Goal: Book appointment/travel/reservation

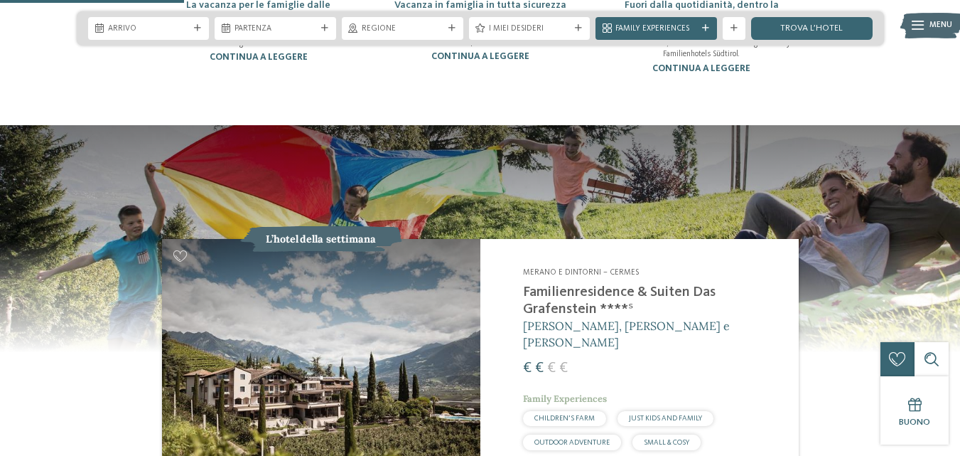
scroll to position [995, 0]
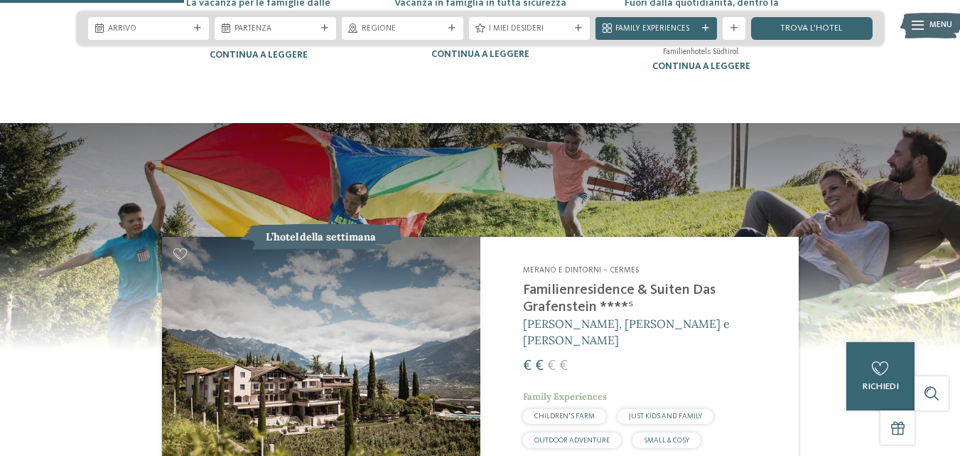
click at [377, 345] on img at bounding box center [321, 356] width 318 height 239
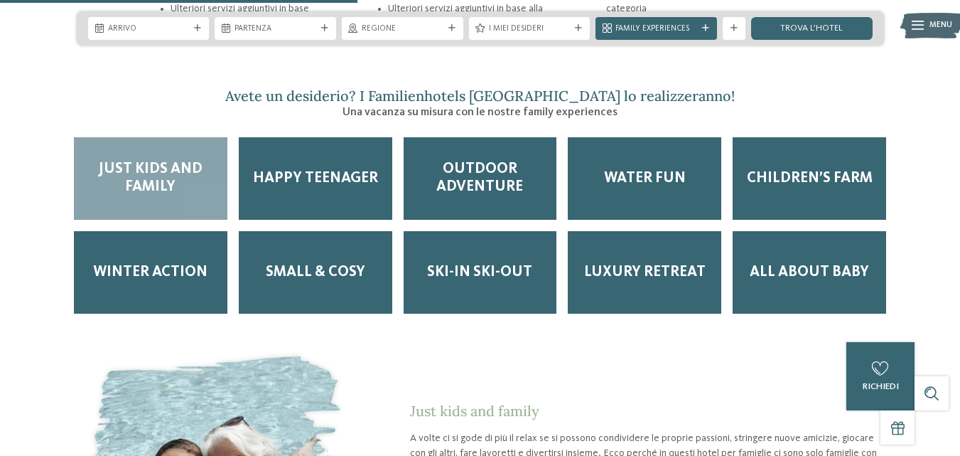
scroll to position [1635, 0]
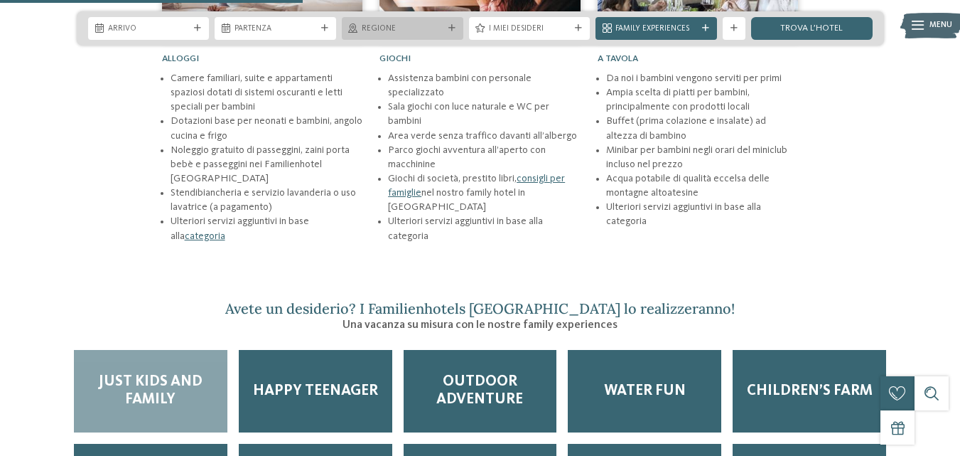
click at [414, 26] on span "Regione" at bounding box center [403, 28] width 82 height 11
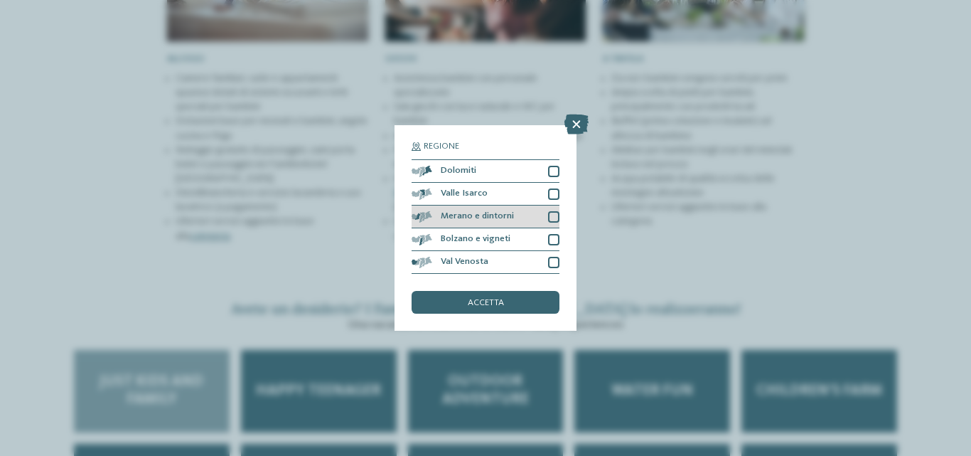
click at [556, 216] on div at bounding box center [553, 216] width 11 height 11
click at [513, 303] on div "accetta" at bounding box center [485, 302] width 148 height 23
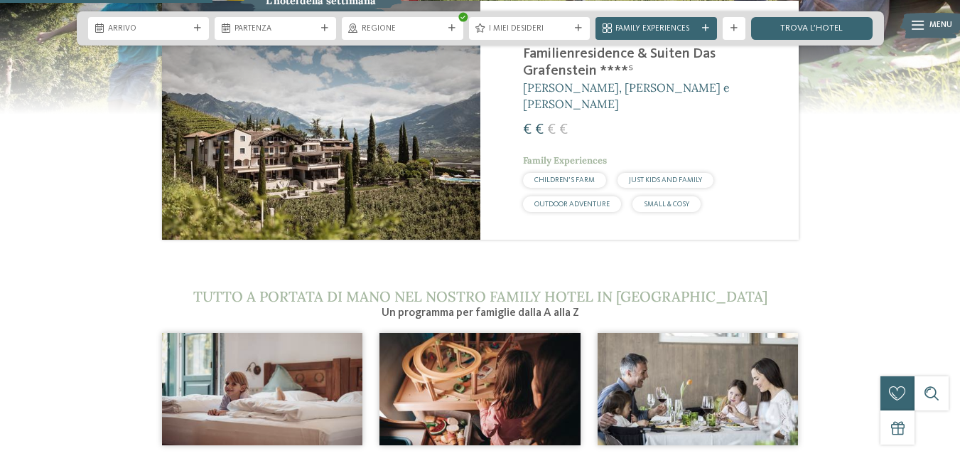
scroll to position [1066, 0]
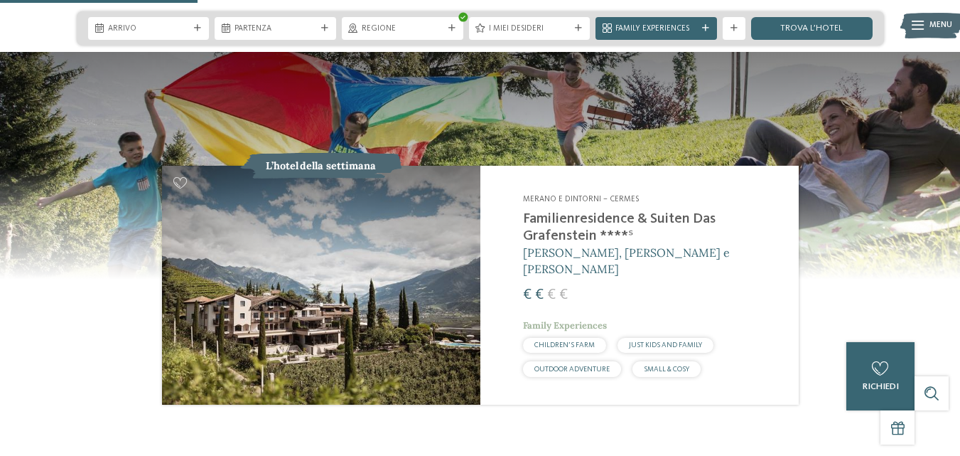
click at [562, 26] on span "I miei desideri" at bounding box center [530, 28] width 82 height 11
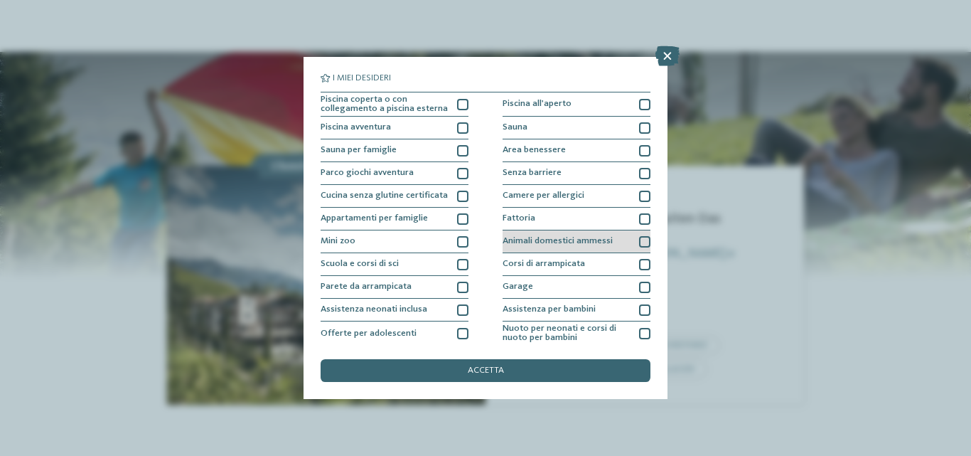
click at [639, 244] on div at bounding box center [644, 241] width 11 height 11
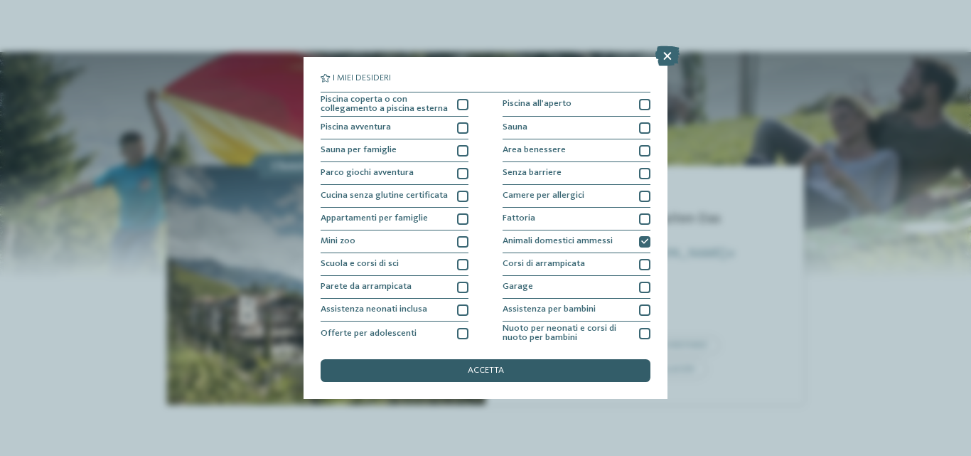
click at [572, 373] on div "accetta" at bounding box center [486, 370] width 330 height 23
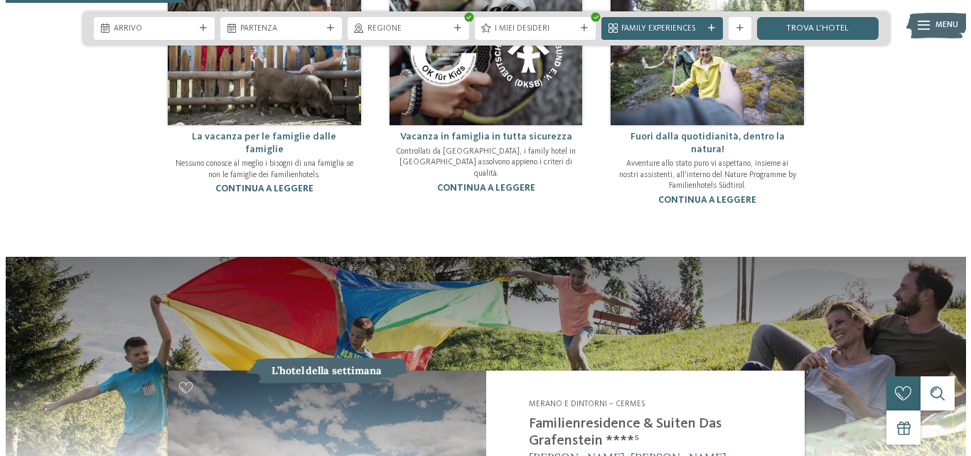
scroll to position [853, 0]
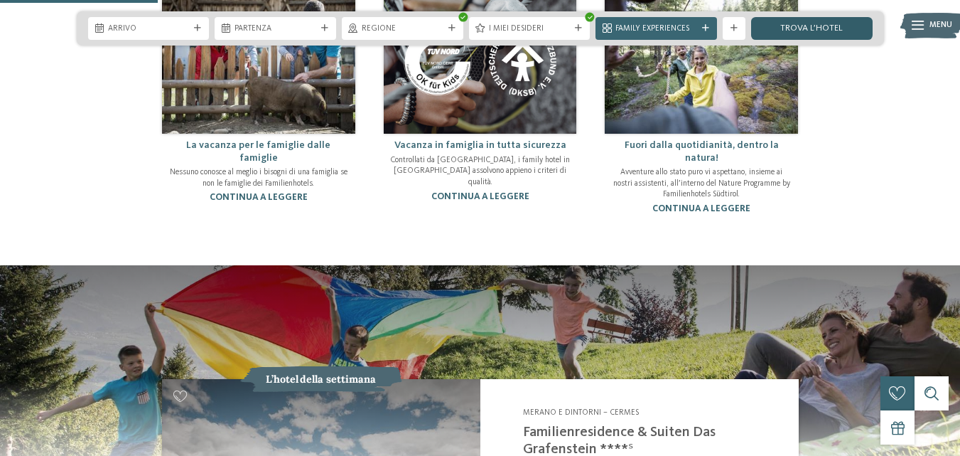
click at [821, 31] on link "trova l’hotel" at bounding box center [812, 28] width 122 height 23
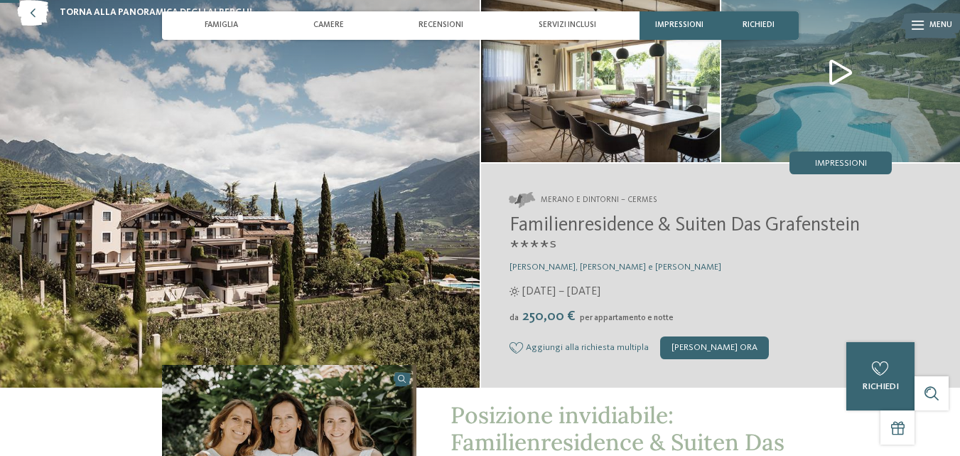
scroll to position [71, 0]
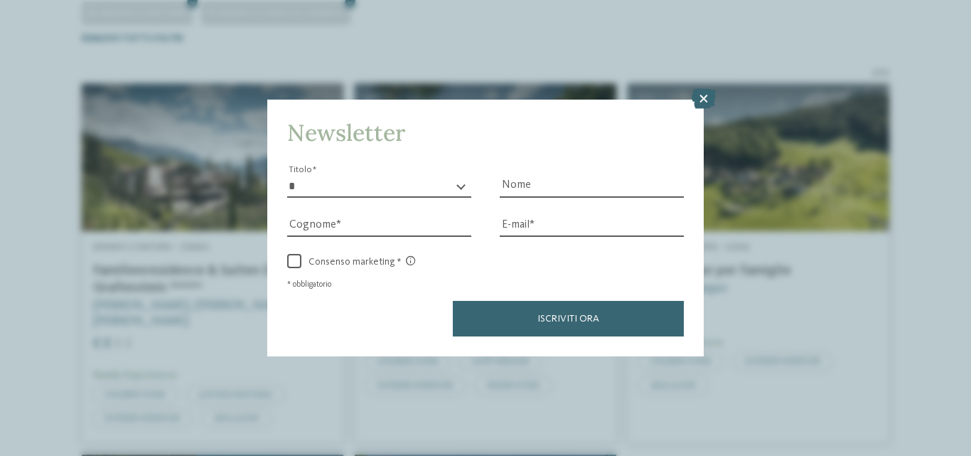
drag, startPoint x: 706, startPoint y: 95, endPoint x: 768, endPoint y: 159, distance: 89.0
click at [707, 97] on icon at bounding box center [703, 99] width 24 height 20
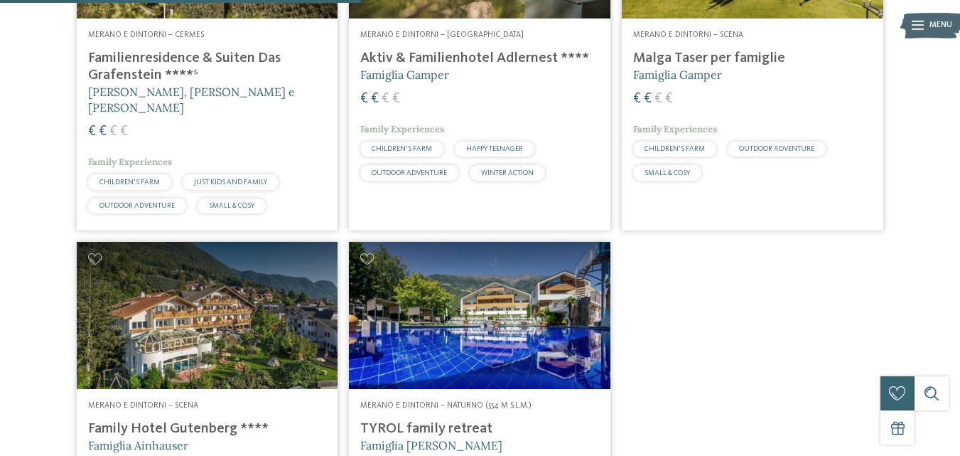
scroll to position [493, 0]
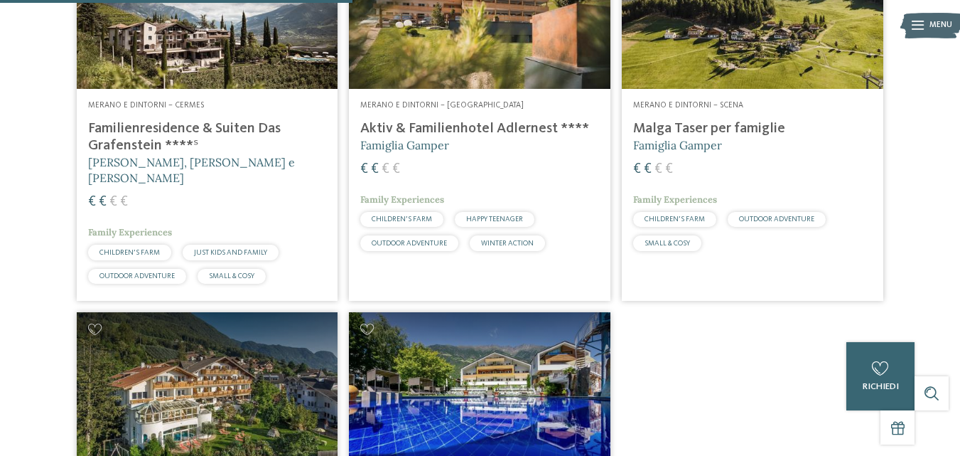
click at [757, 131] on h4 "Malga Taser per famiglie" at bounding box center [752, 128] width 239 height 17
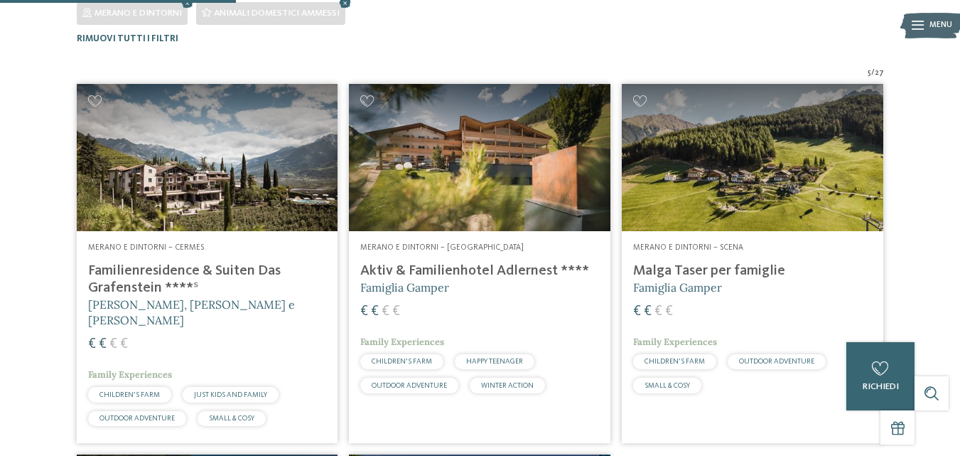
scroll to position [67, 0]
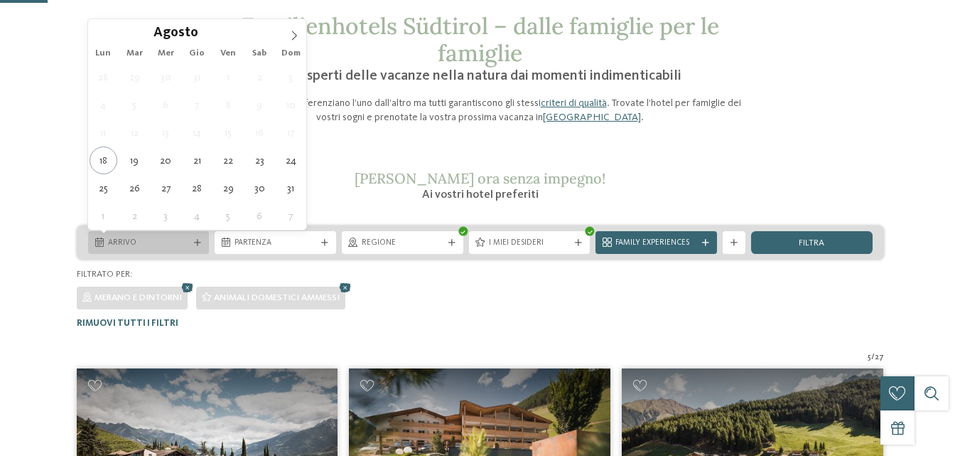
click at [156, 238] on span "Arrivo" at bounding box center [149, 242] width 82 height 11
click at [214, 33] on input "****" at bounding box center [221, 32] width 47 height 15
click at [239, 36] on span at bounding box center [240, 37] width 10 height 8
click at [237, 36] on span at bounding box center [240, 37] width 10 height 8
drag, startPoint x: 218, startPoint y: 35, endPoint x: 236, endPoint y: 36, distance: 17.8
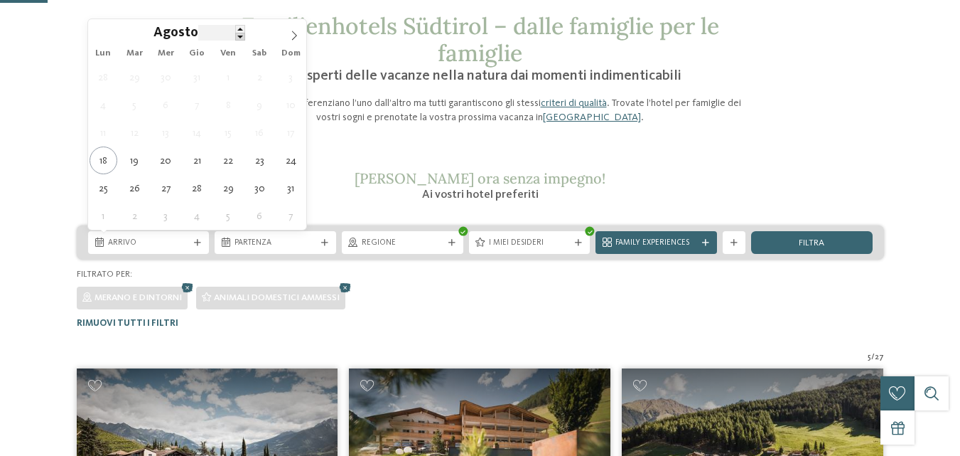
click at [220, 36] on input "****" at bounding box center [221, 32] width 47 height 15
click at [237, 36] on span at bounding box center [240, 37] width 10 height 8
type input "****"
click at [240, 30] on span at bounding box center [240, 29] width 10 height 8
type div "15.08.2026"
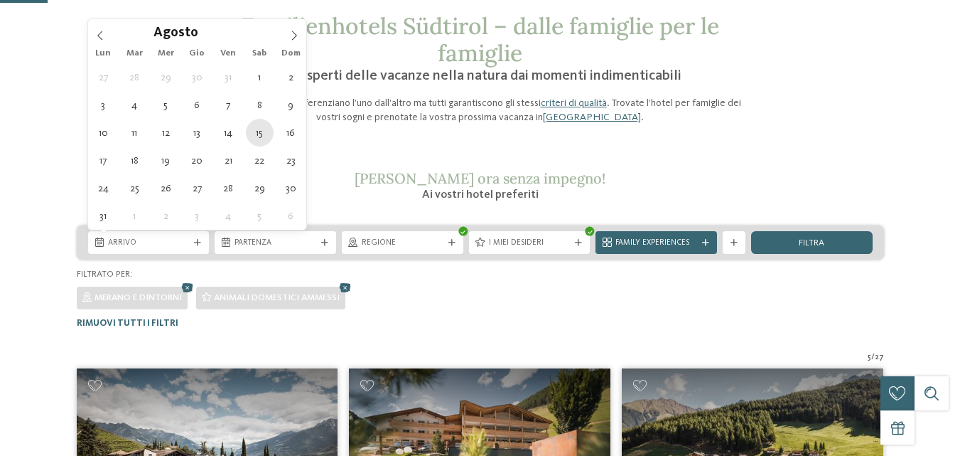
type input "****"
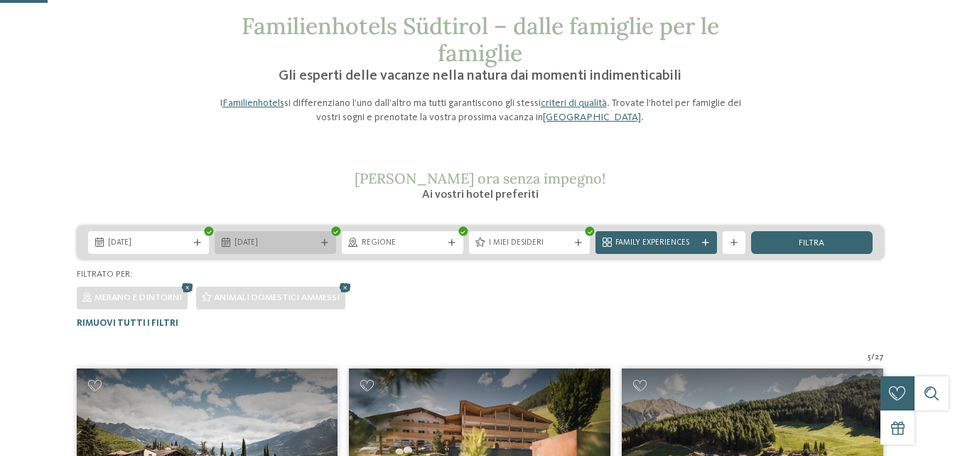
click at [274, 238] on span "15.08.2026" at bounding box center [276, 242] width 82 height 11
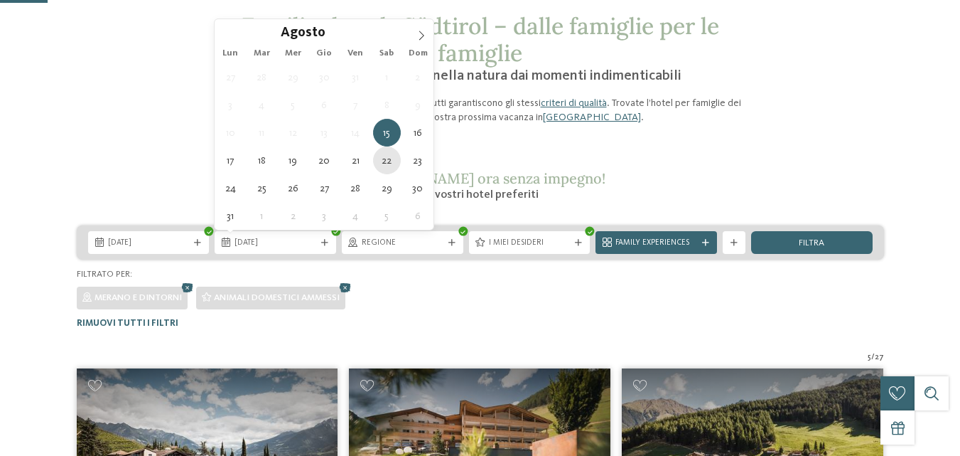
type div "22.08.2026"
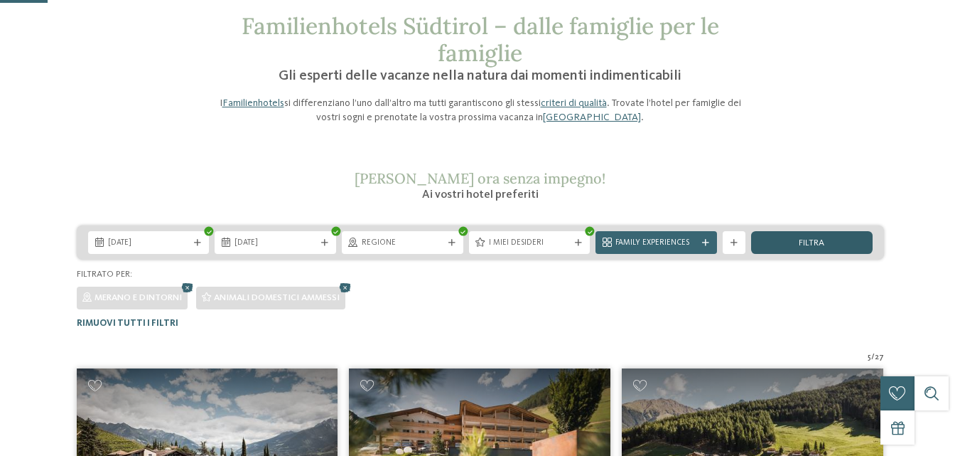
click at [809, 241] on span "filtra" at bounding box center [812, 243] width 26 height 9
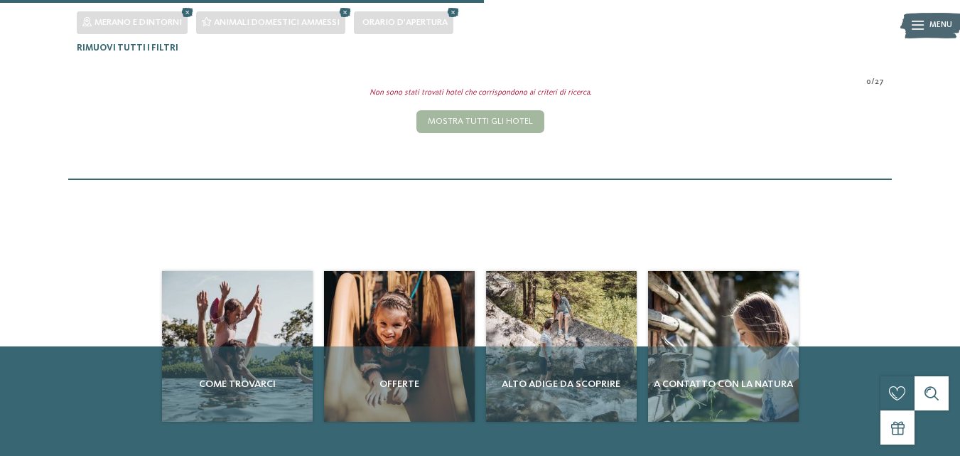
scroll to position [209, 0]
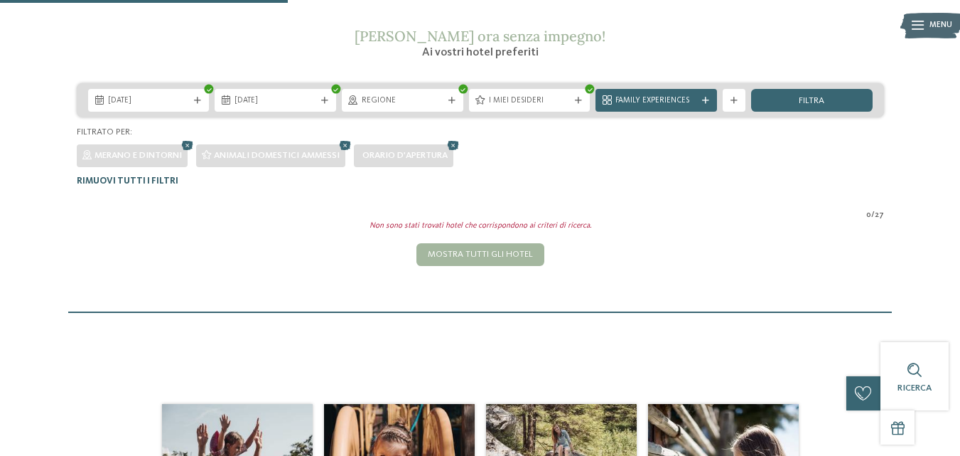
click at [114, 180] on span "Rimuovi tutti i filtri" at bounding box center [128, 180] width 102 height 9
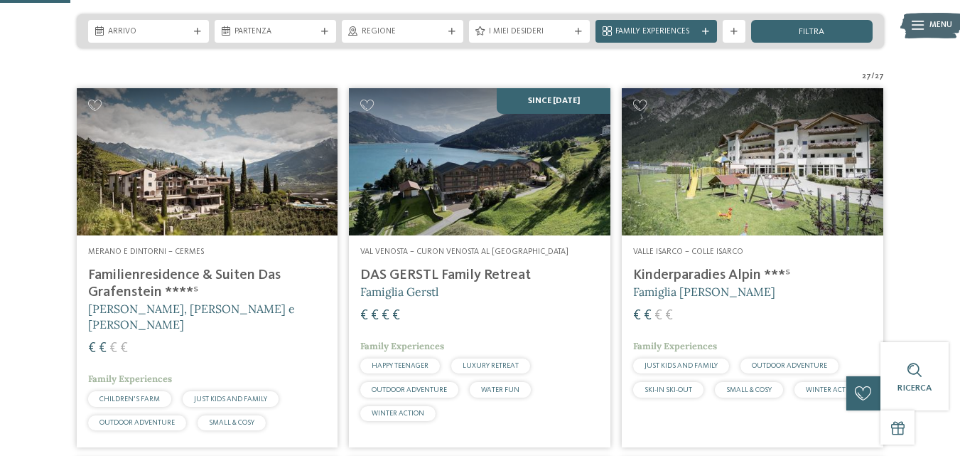
scroll to position [282, 0]
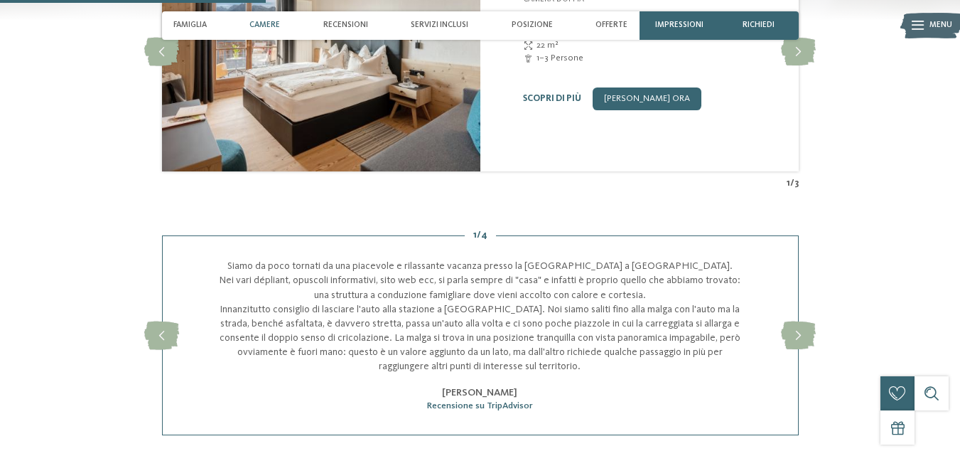
scroll to position [1279, 0]
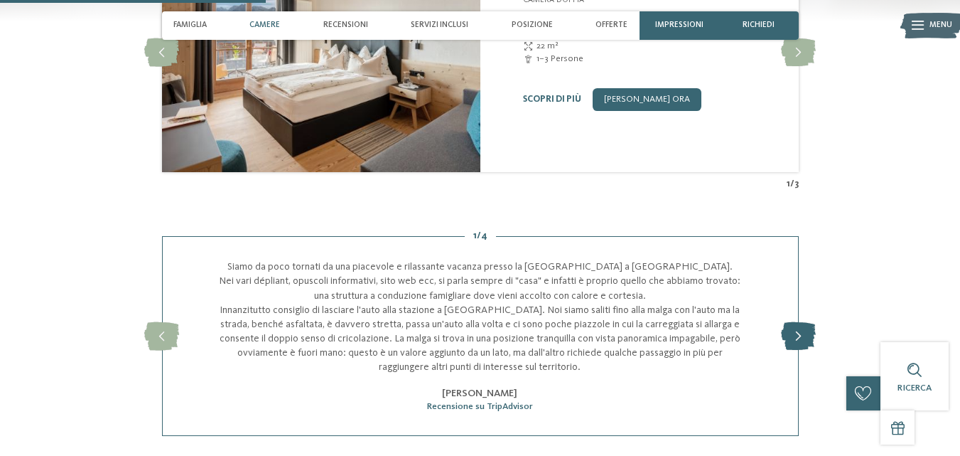
click at [796, 322] on icon at bounding box center [798, 336] width 35 height 28
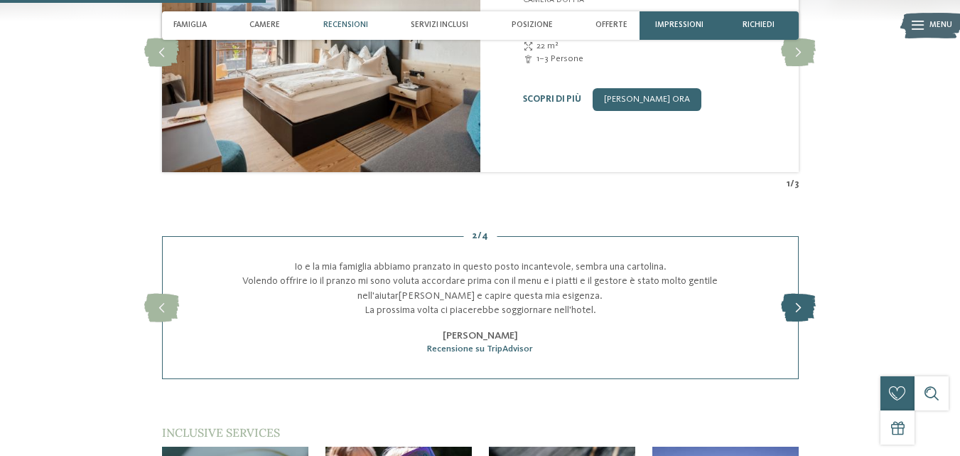
click at [796, 316] on div "slide 3 of 4 La Malga dei Sogni! Io, mia moglie e i bambini abbiamo adorato que…" at bounding box center [480, 307] width 637 height 143
click at [794, 294] on icon at bounding box center [798, 308] width 35 height 28
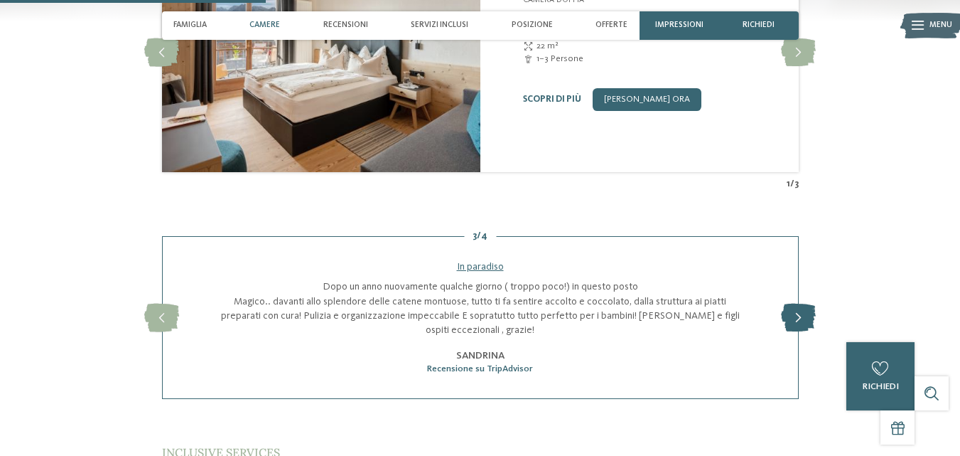
click at [794, 303] on icon at bounding box center [798, 317] width 35 height 28
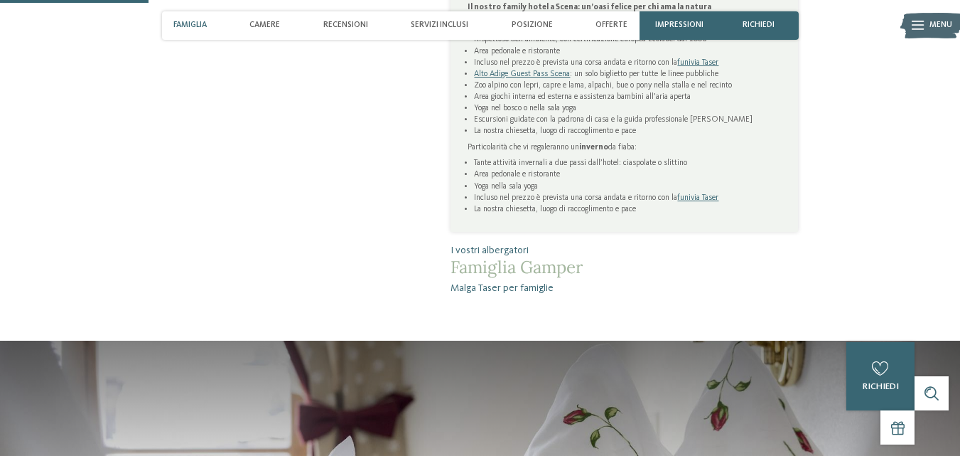
scroll to position [711, 0]
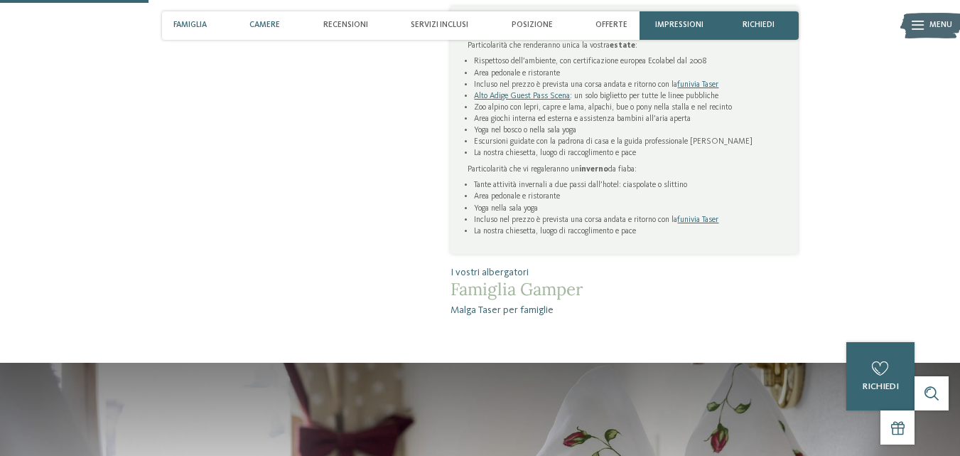
click at [254, 20] on div "Camere" at bounding box center [265, 25] width 42 height 28
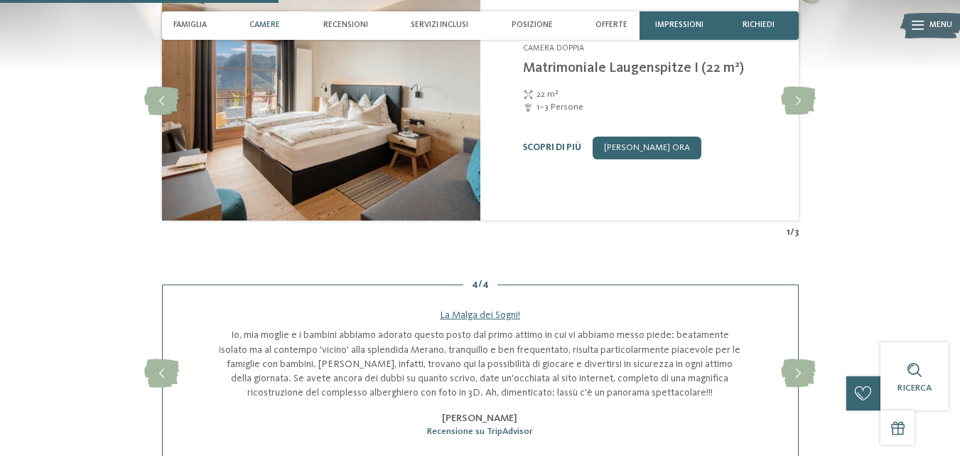
scroll to position [981, 0]
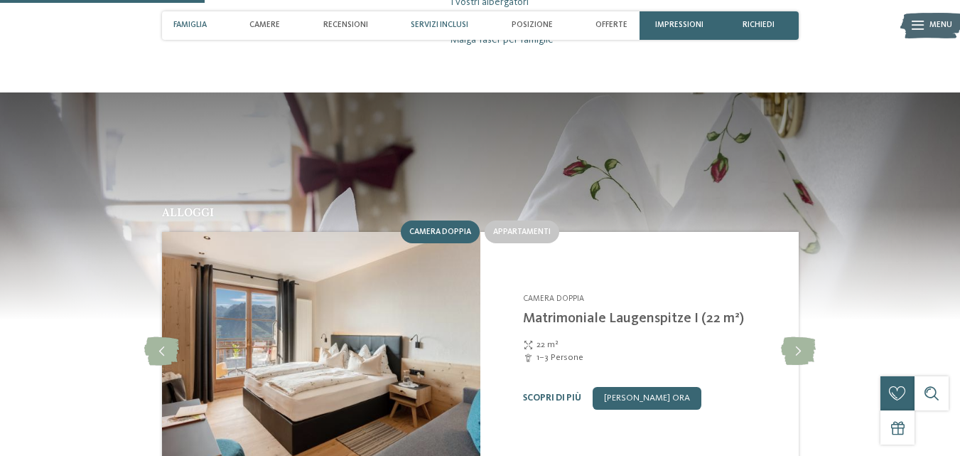
click at [424, 23] on span "Servizi inclusi" at bounding box center [440, 25] width 58 height 9
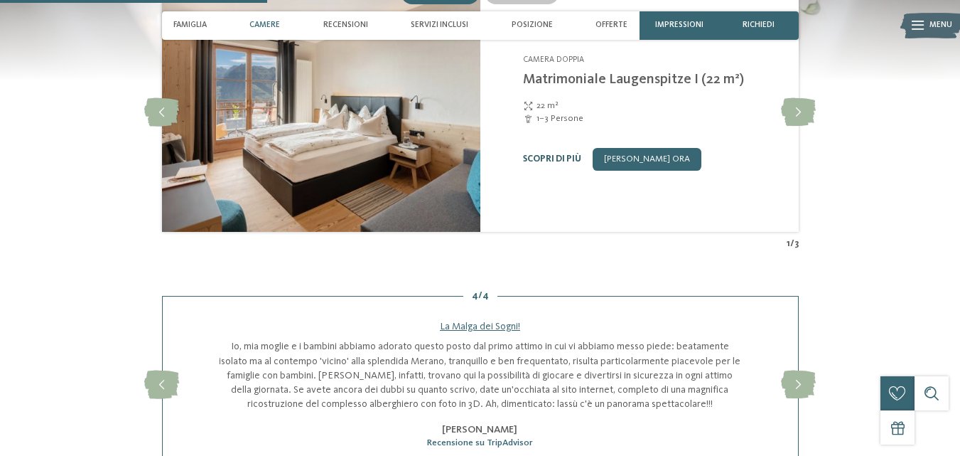
scroll to position [1219, 0]
click at [534, 21] on span "Posizione" at bounding box center [532, 25] width 41 height 9
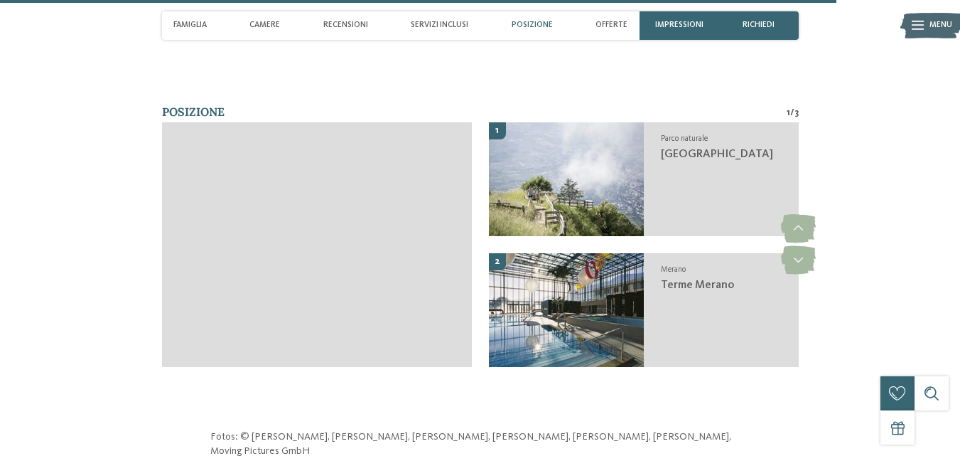
scroll to position [4008, 0]
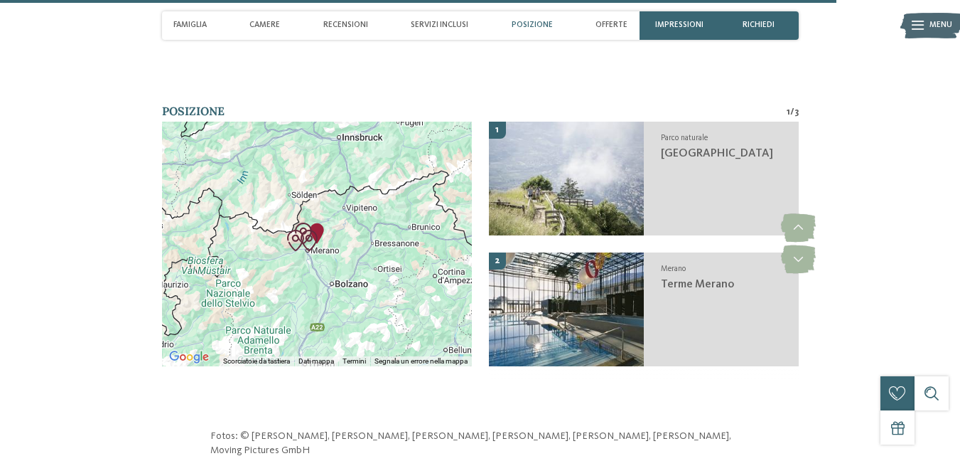
click at [322, 222] on img "Familienalm & Almchalets Taser Alm" at bounding box center [316, 232] width 21 height 21
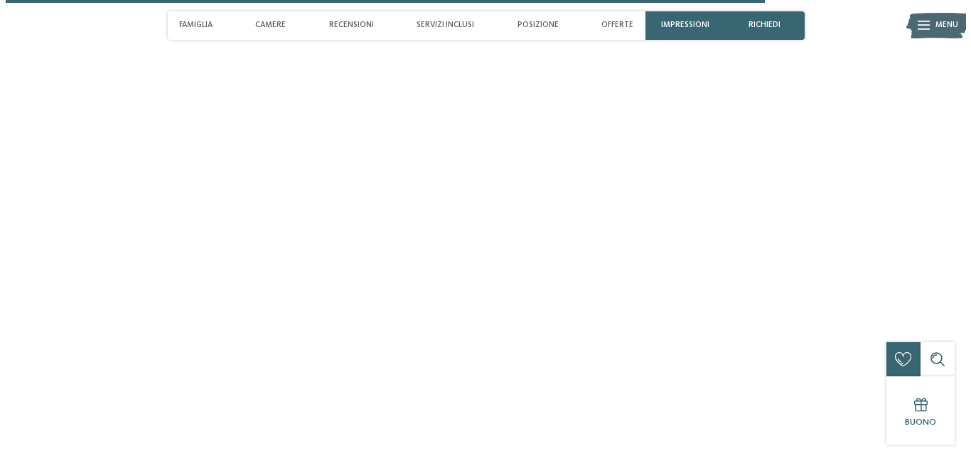
scroll to position [3670, 0]
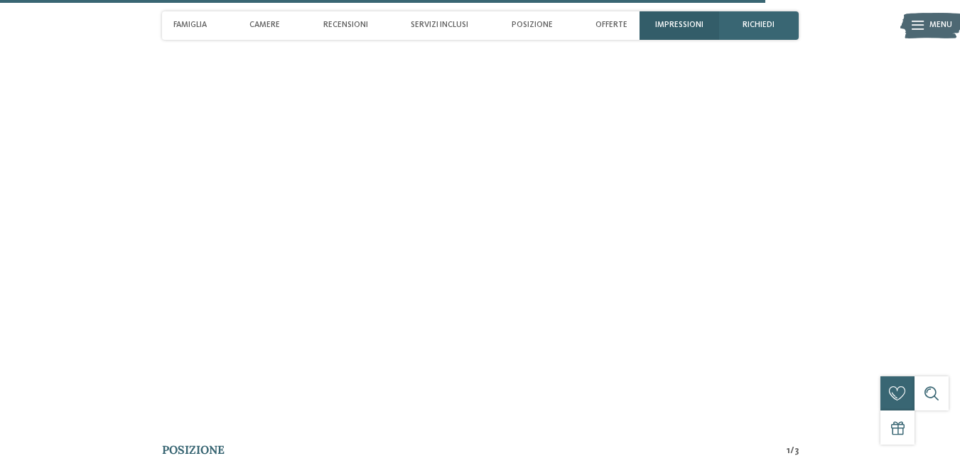
click at [689, 23] on span "Impressioni" at bounding box center [679, 25] width 48 height 9
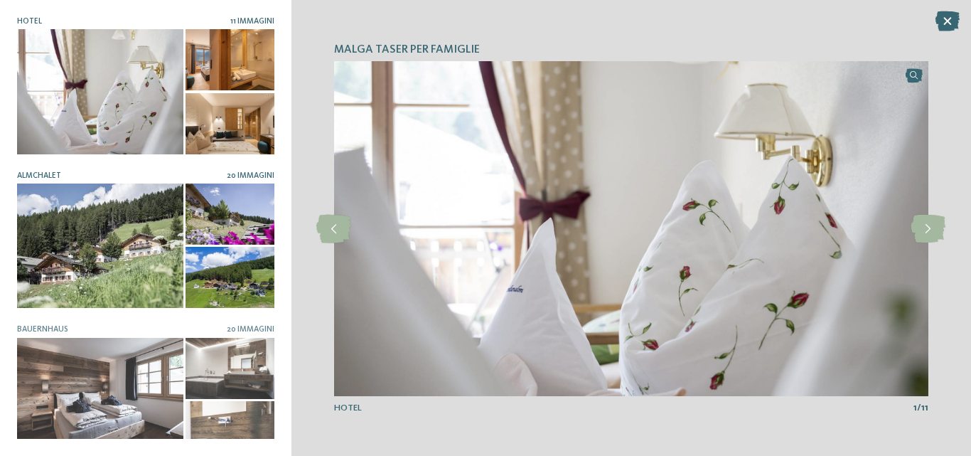
click at [149, 222] on div at bounding box center [100, 245] width 166 height 124
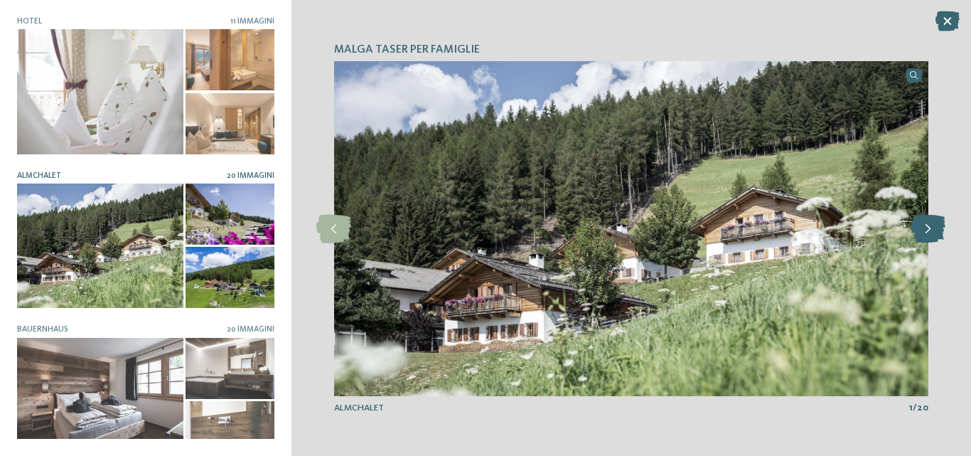
click at [927, 226] on icon at bounding box center [927, 229] width 35 height 28
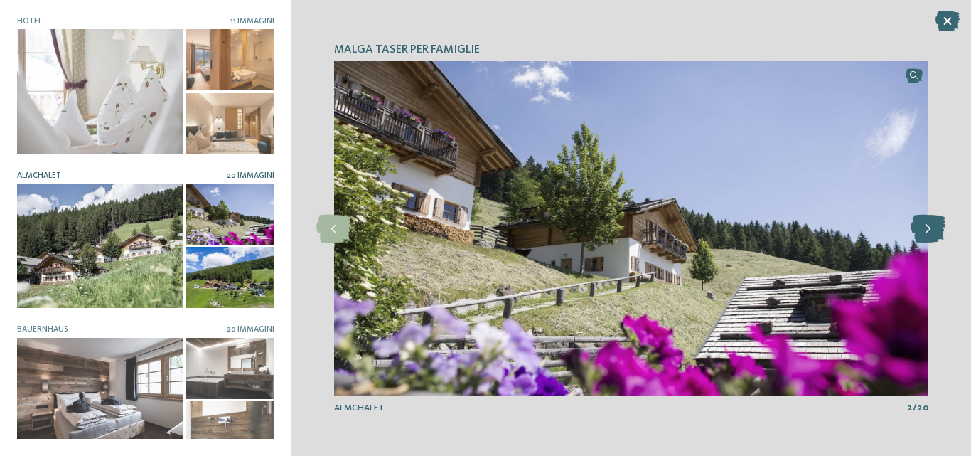
click at [927, 226] on icon at bounding box center [927, 229] width 35 height 28
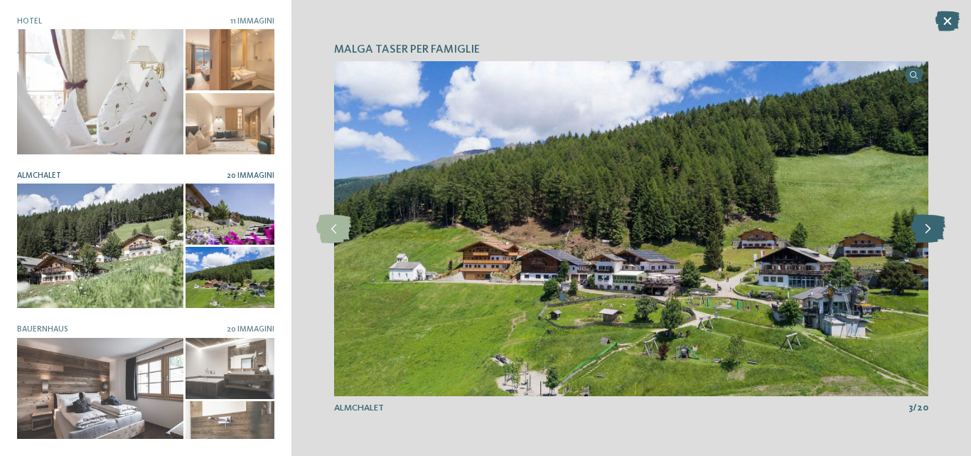
click at [927, 226] on icon at bounding box center [927, 229] width 35 height 28
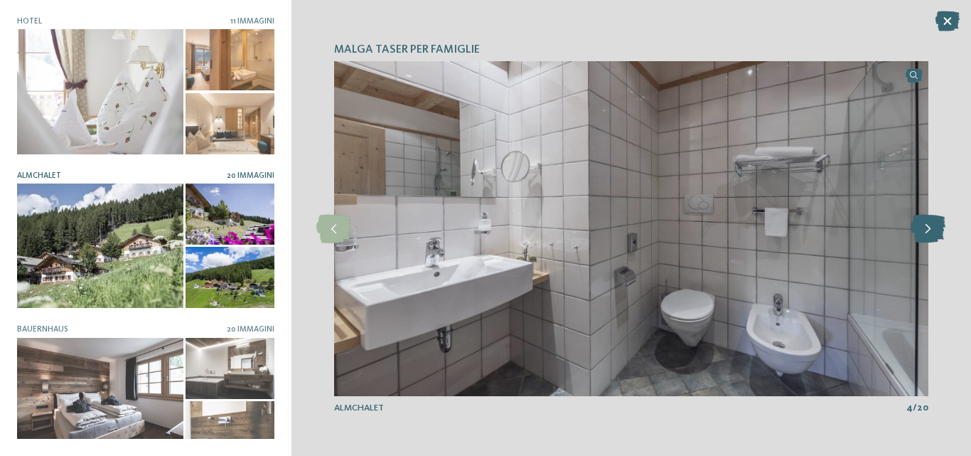
click at [927, 226] on icon at bounding box center [927, 229] width 35 height 28
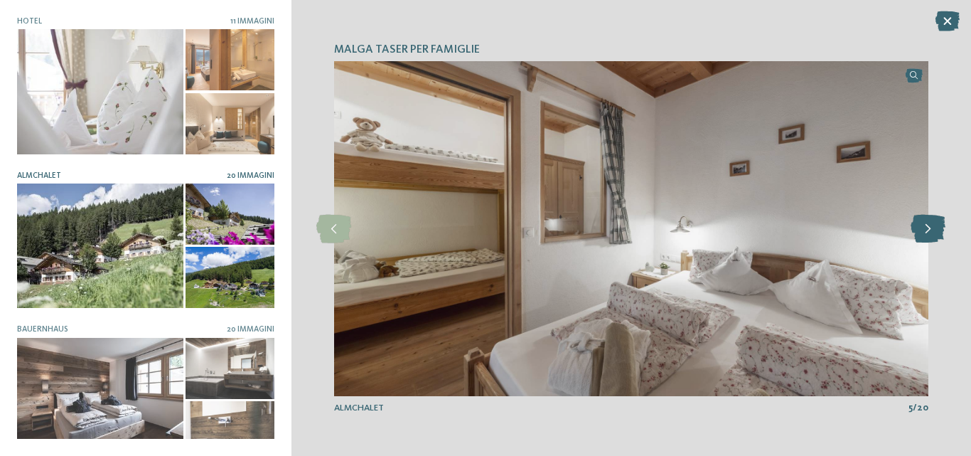
click at [927, 226] on icon at bounding box center [927, 229] width 35 height 28
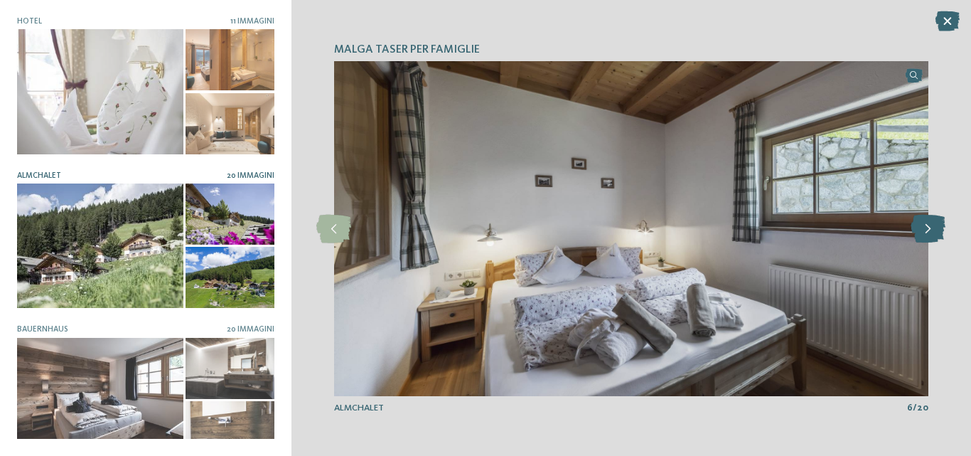
click at [927, 226] on icon at bounding box center [927, 229] width 35 height 28
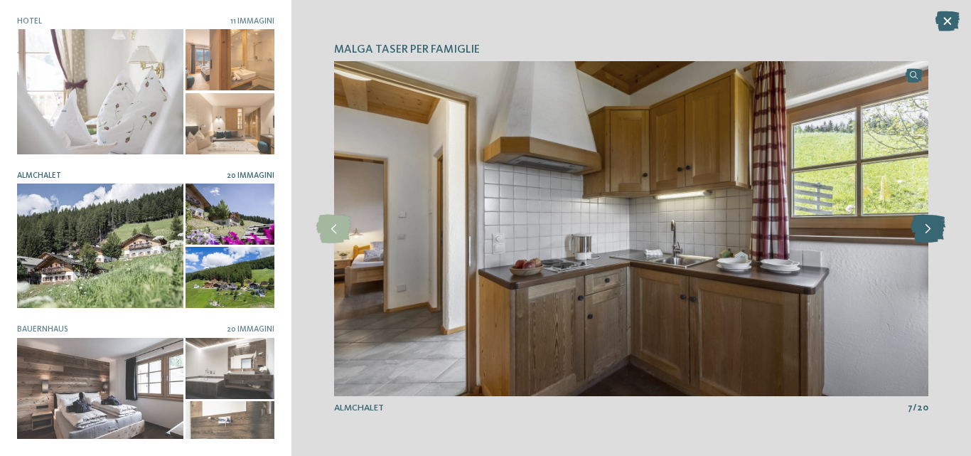
click at [927, 226] on icon at bounding box center [927, 229] width 35 height 28
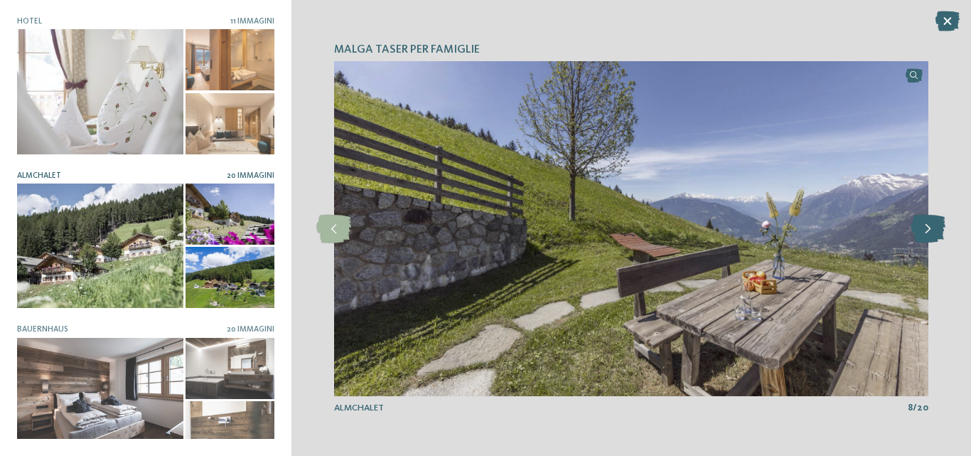
click at [927, 226] on icon at bounding box center [927, 229] width 35 height 28
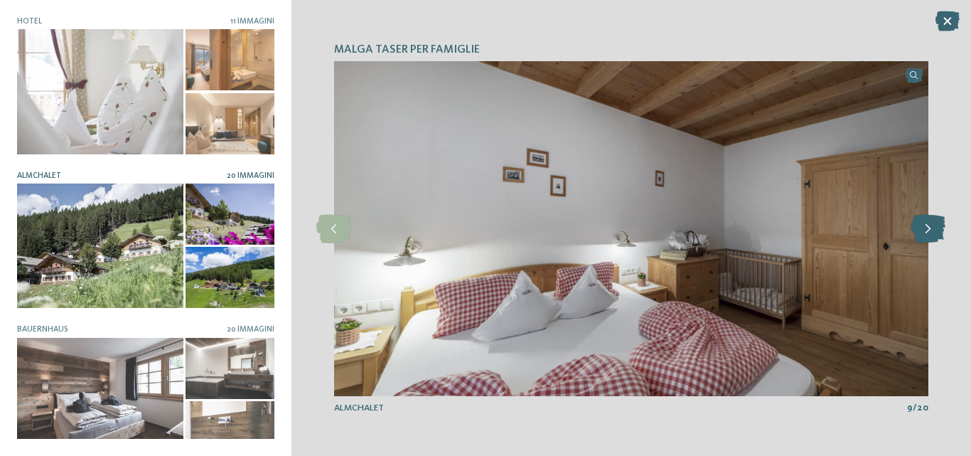
click at [927, 226] on icon at bounding box center [927, 229] width 35 height 28
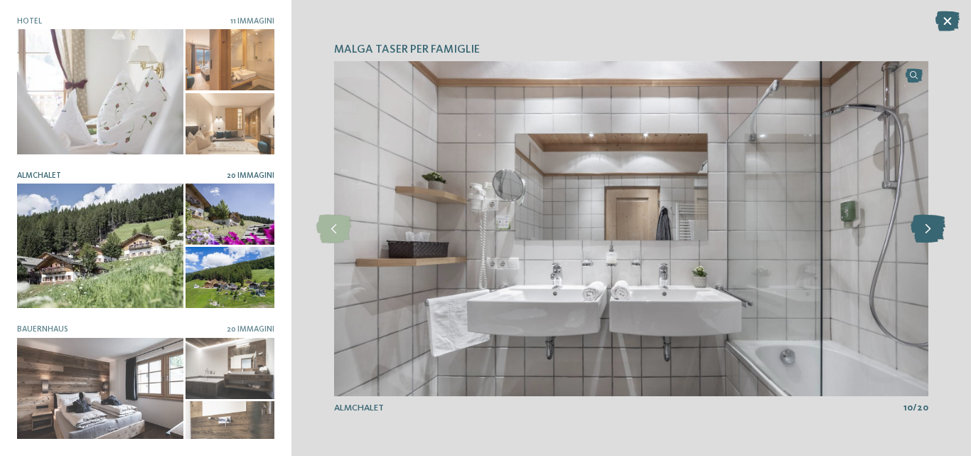
click at [927, 226] on icon at bounding box center [927, 229] width 35 height 28
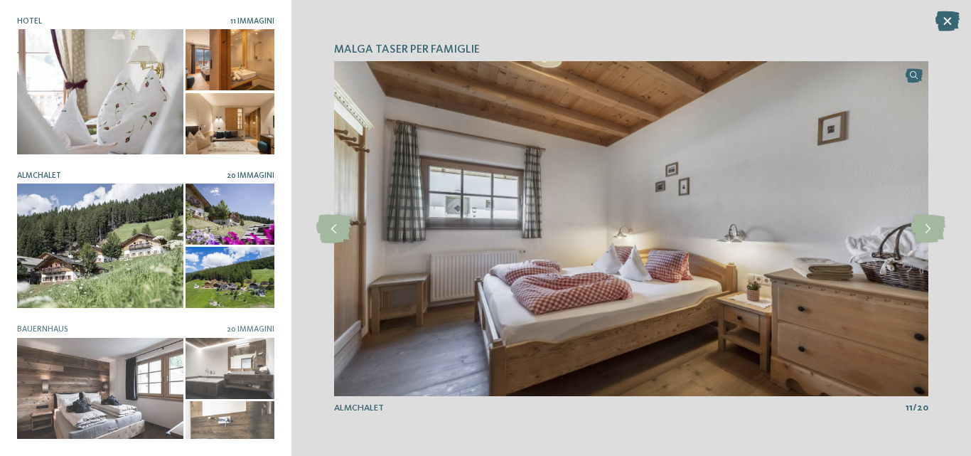
click at [134, 86] on div at bounding box center [100, 91] width 166 height 124
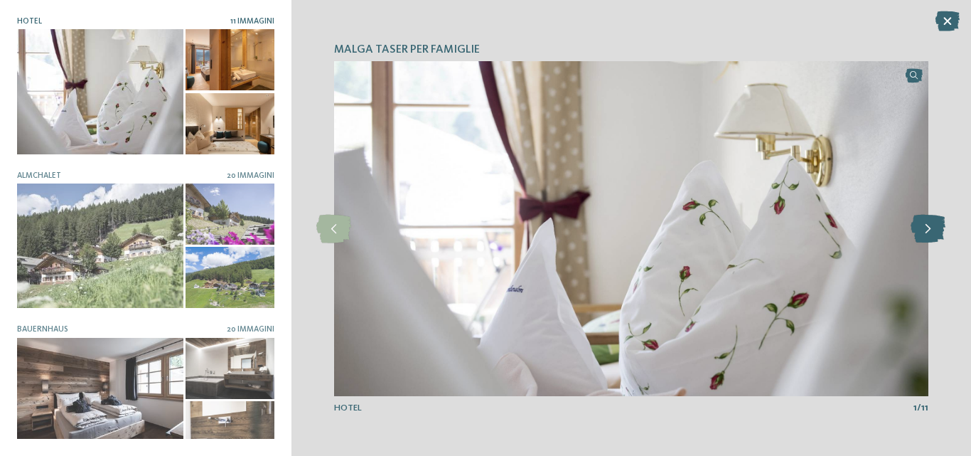
click at [928, 230] on icon at bounding box center [927, 229] width 35 height 28
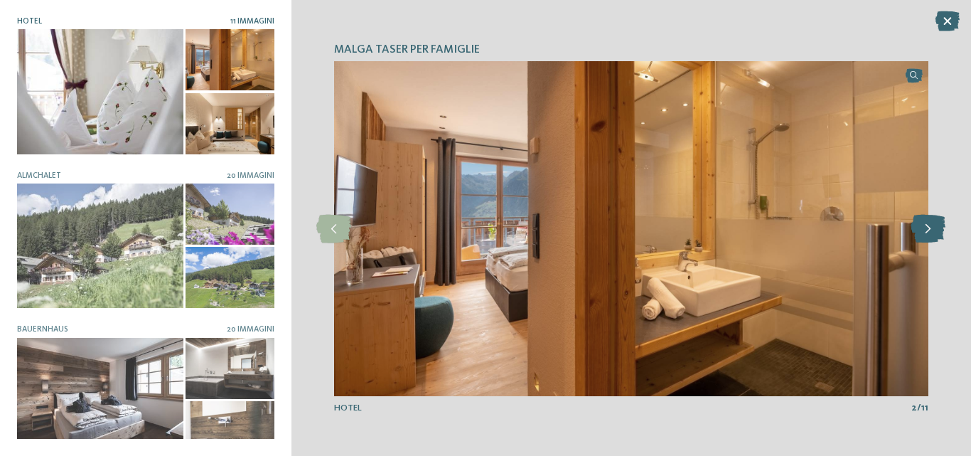
click at [927, 226] on icon at bounding box center [927, 229] width 35 height 28
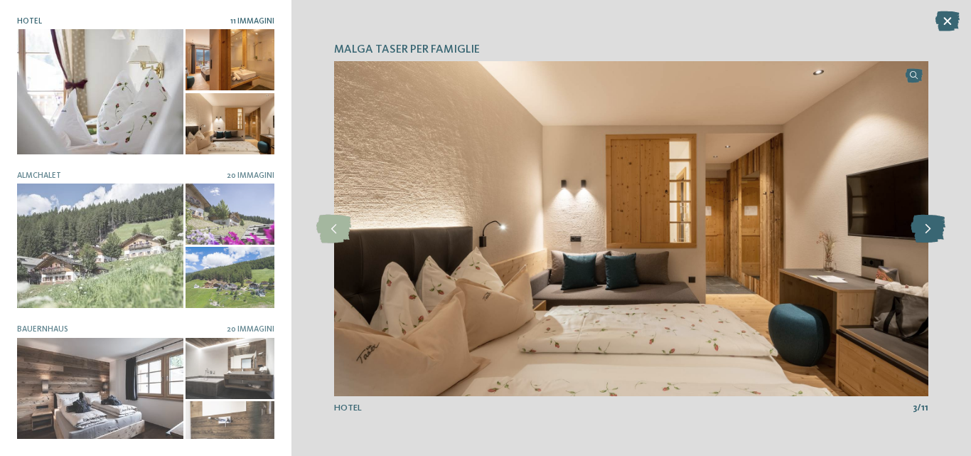
click at [927, 226] on icon at bounding box center [927, 229] width 35 height 28
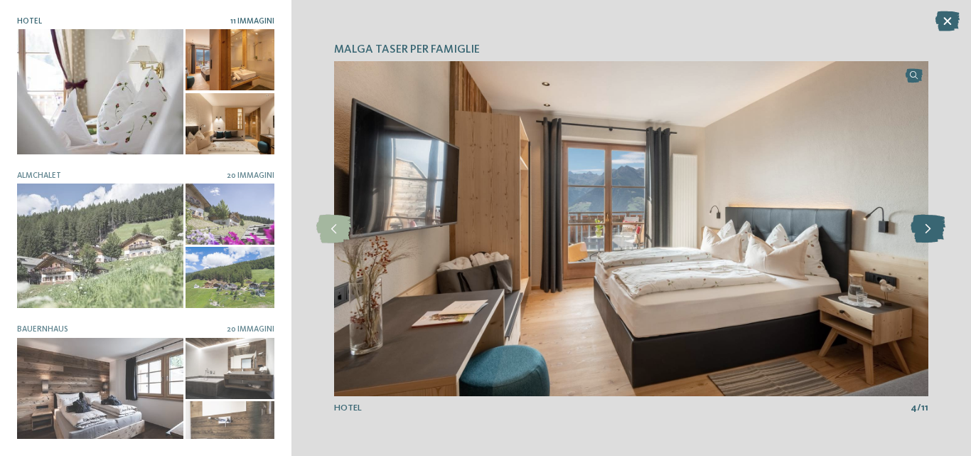
click at [927, 226] on icon at bounding box center [927, 229] width 35 height 28
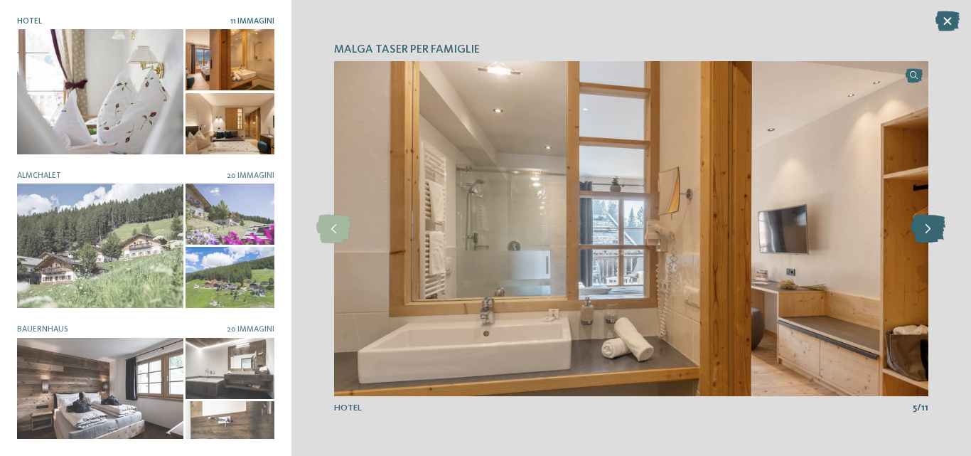
click at [927, 226] on icon at bounding box center [927, 229] width 35 height 28
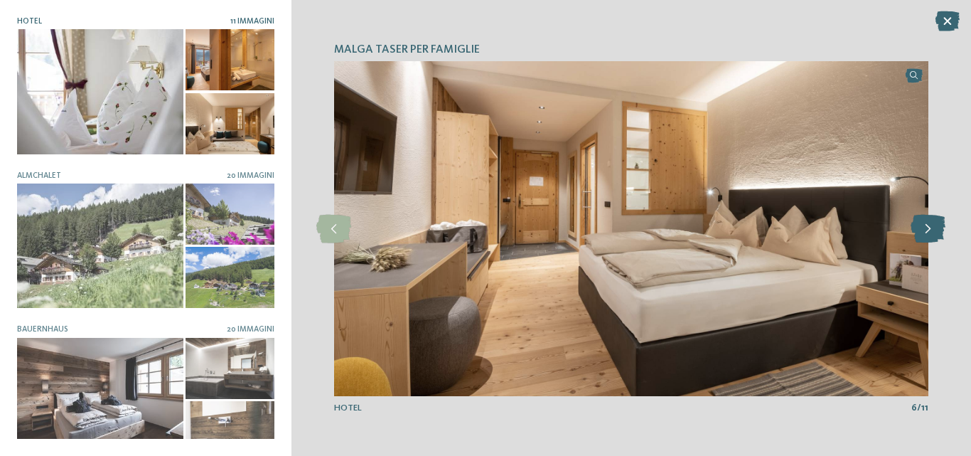
click at [927, 226] on icon at bounding box center [927, 229] width 35 height 28
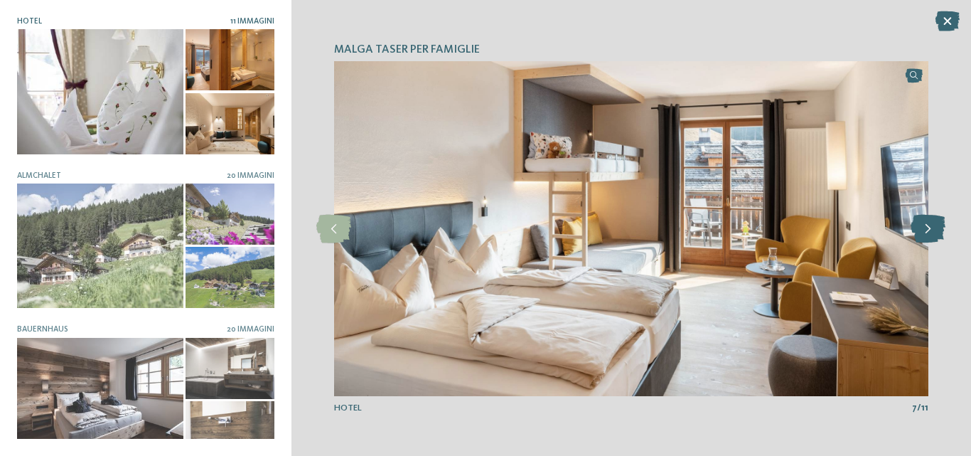
click at [927, 226] on icon at bounding box center [927, 229] width 35 height 28
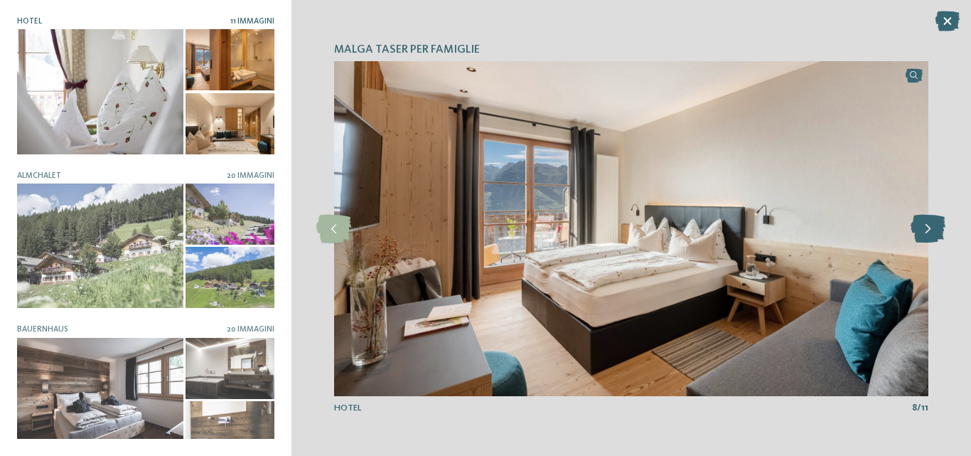
click at [927, 226] on icon at bounding box center [927, 229] width 35 height 28
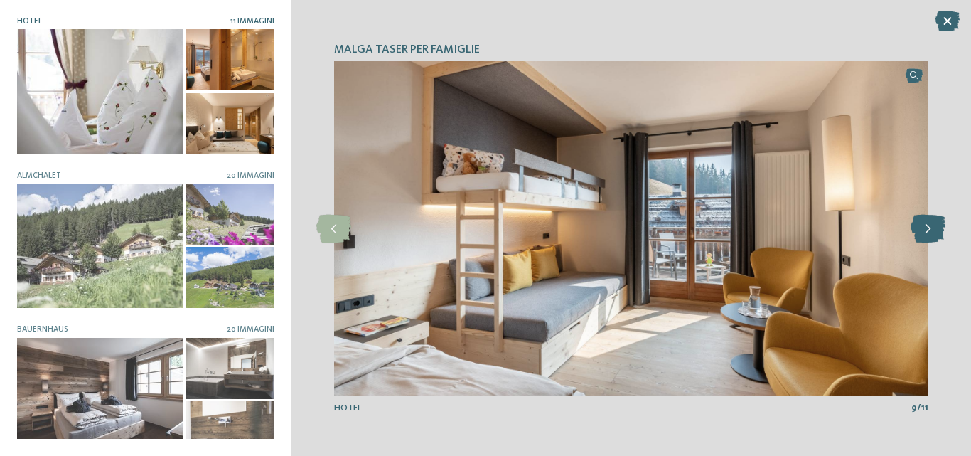
click at [927, 226] on icon at bounding box center [927, 229] width 35 height 28
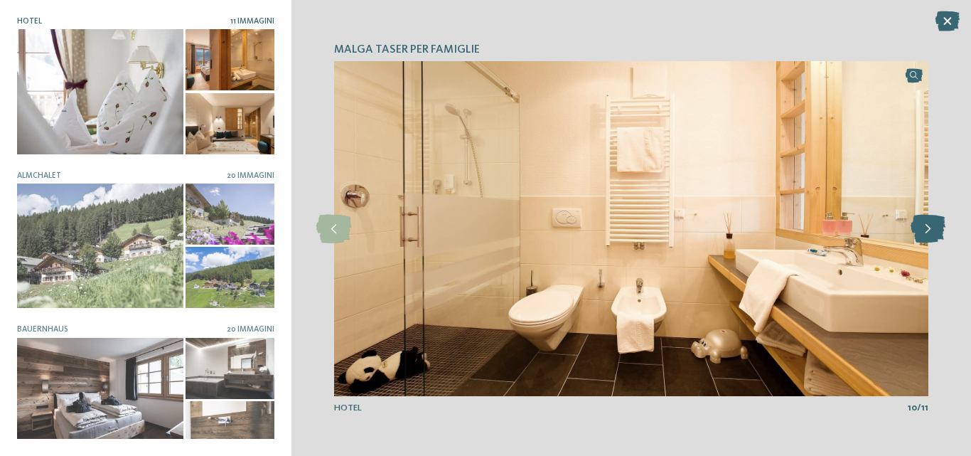
click at [927, 226] on icon at bounding box center [927, 229] width 35 height 28
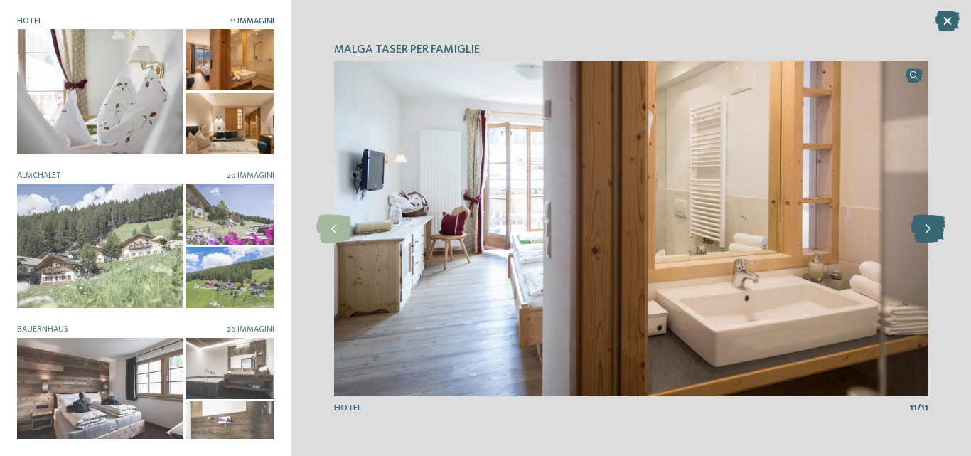
click at [927, 226] on icon at bounding box center [927, 229] width 35 height 28
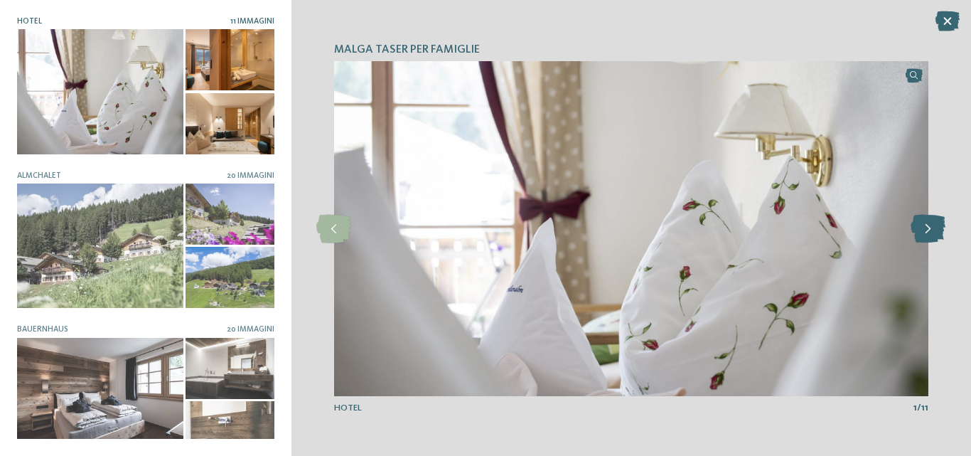
click at [927, 226] on icon at bounding box center [927, 229] width 35 height 28
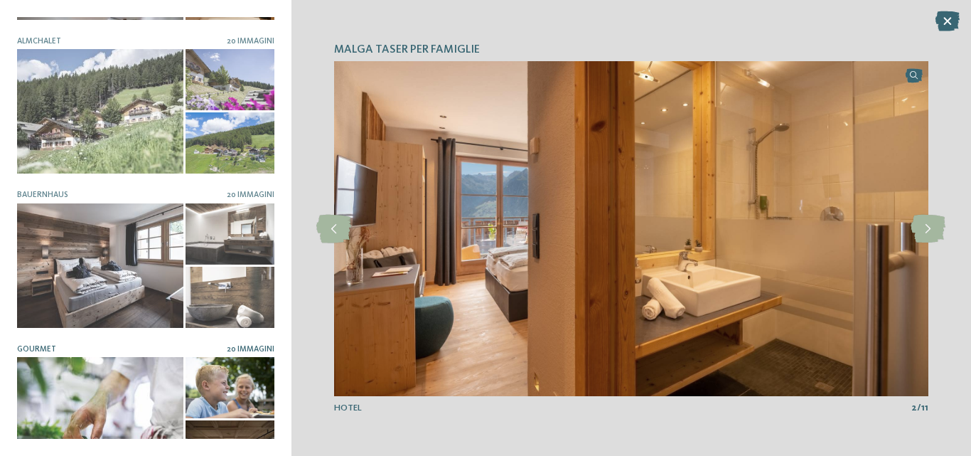
scroll to position [142, 0]
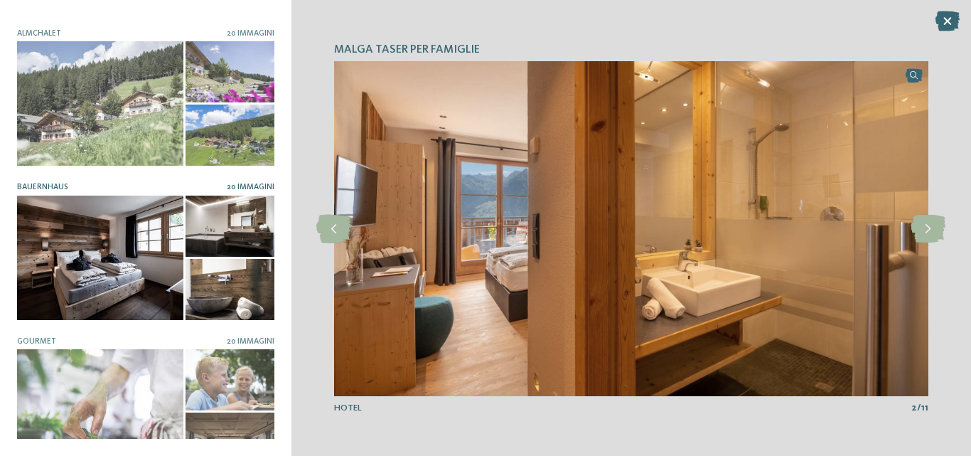
click at [104, 252] on div at bounding box center [100, 257] width 166 height 124
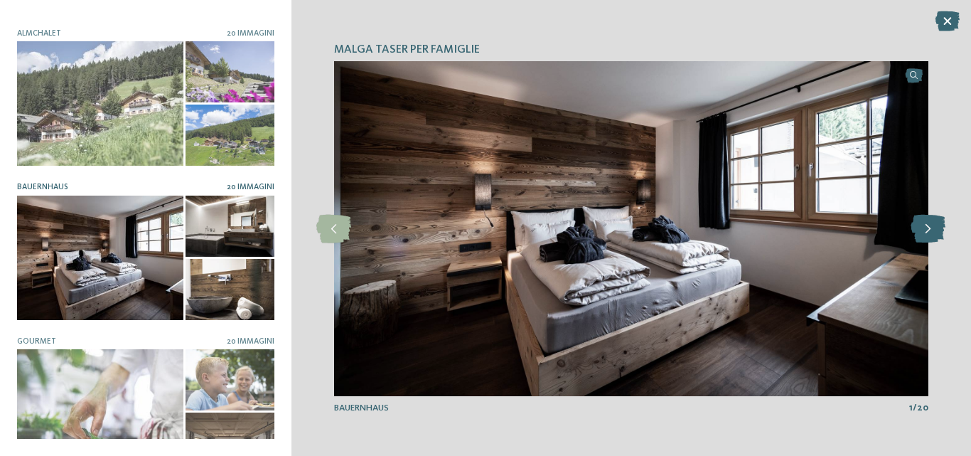
click at [937, 224] on icon at bounding box center [927, 229] width 35 height 28
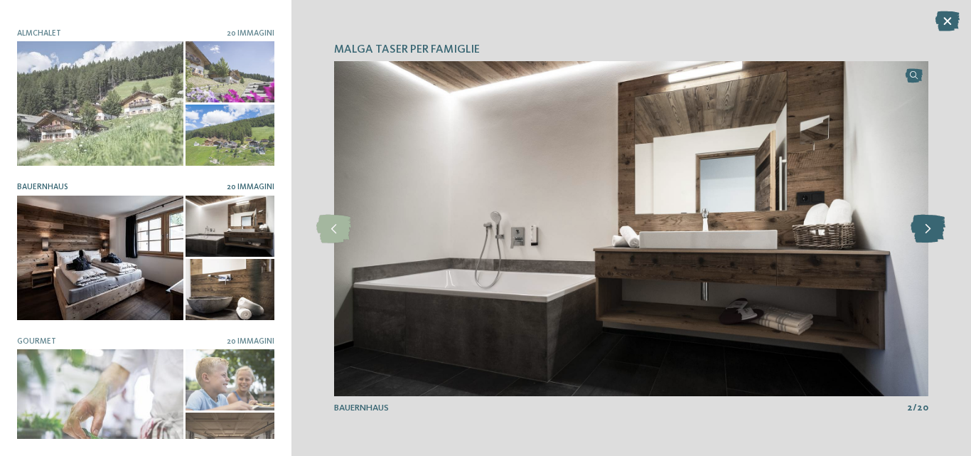
click at [937, 224] on icon at bounding box center [927, 229] width 35 height 28
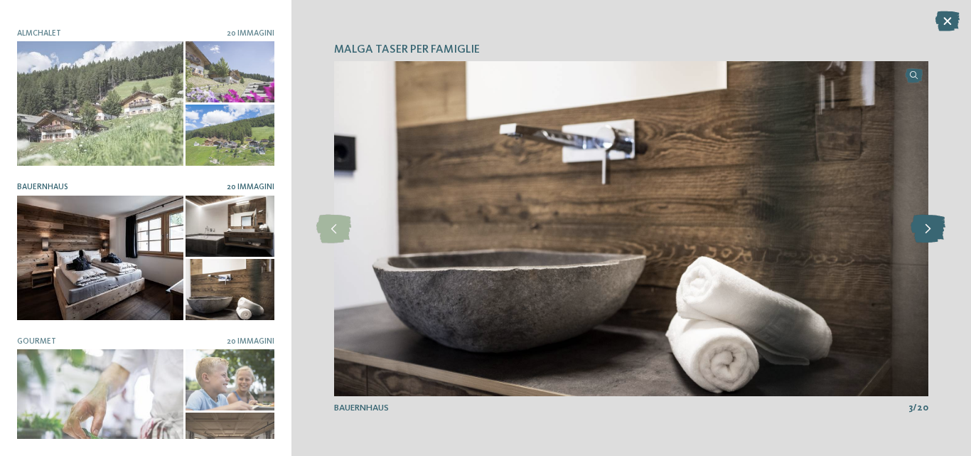
click at [937, 224] on icon at bounding box center [927, 229] width 35 height 28
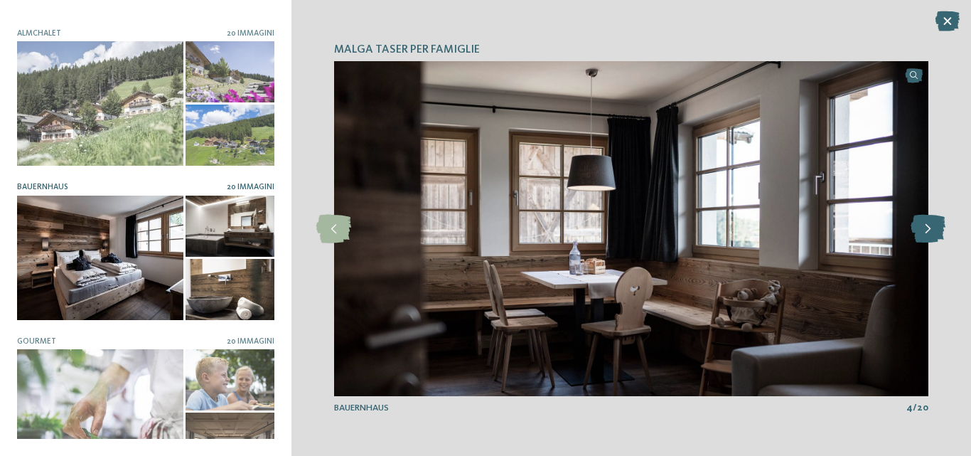
click at [937, 224] on icon at bounding box center [927, 229] width 35 height 28
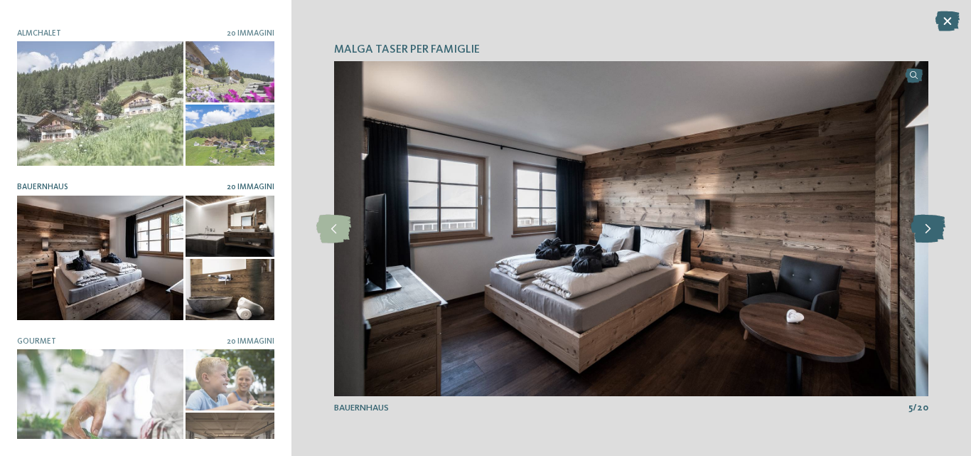
click at [937, 224] on icon at bounding box center [927, 229] width 35 height 28
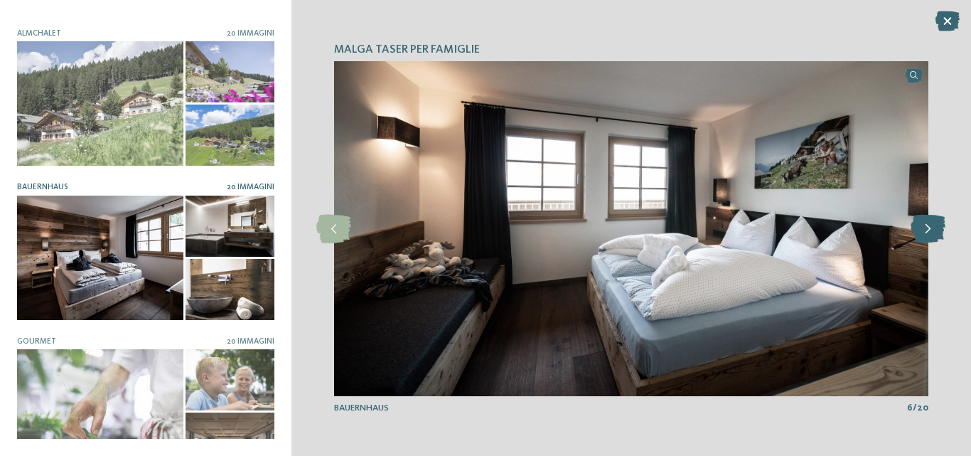
click at [937, 224] on icon at bounding box center [927, 229] width 35 height 28
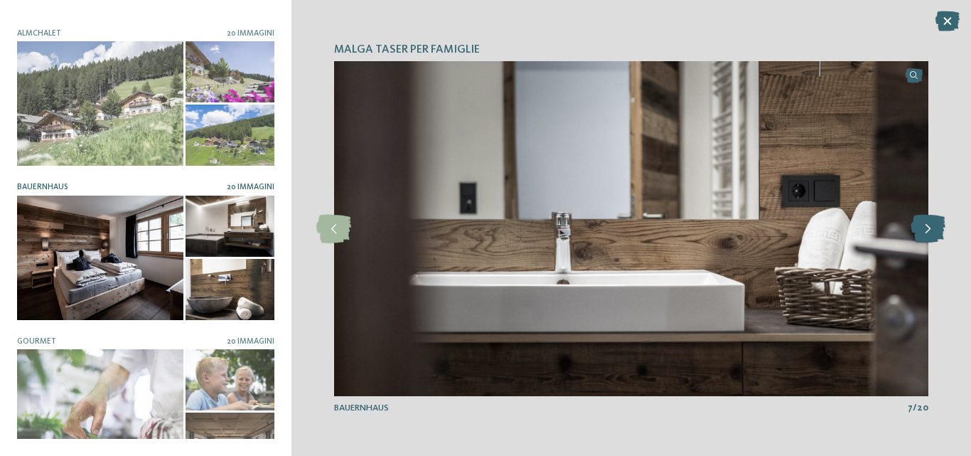
click at [937, 225] on icon at bounding box center [927, 229] width 35 height 28
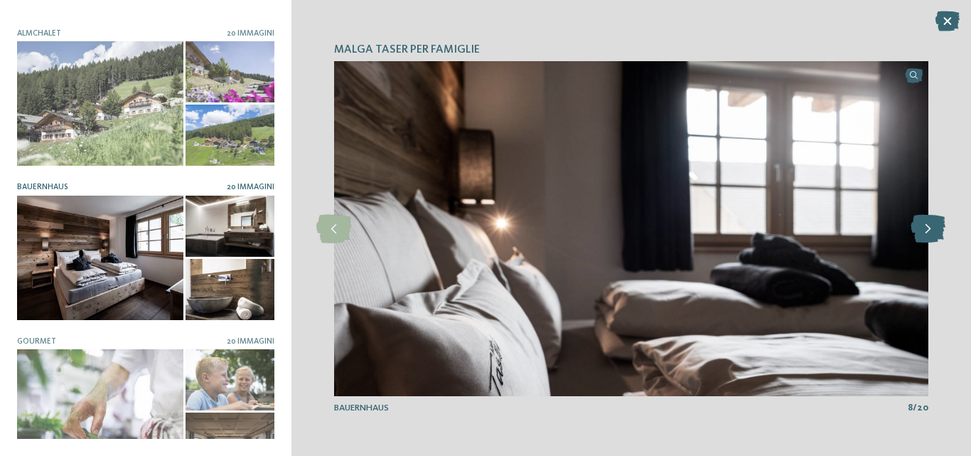
click at [937, 225] on icon at bounding box center [927, 229] width 35 height 28
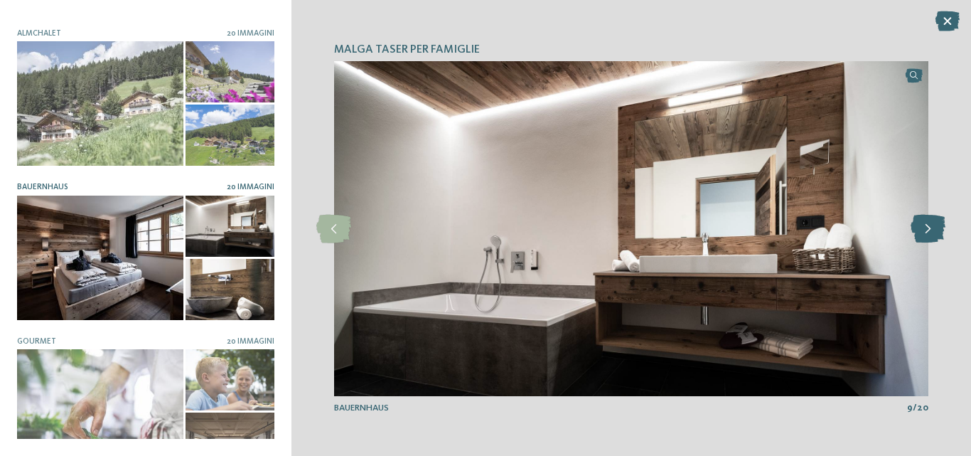
click at [937, 225] on icon at bounding box center [927, 229] width 35 height 28
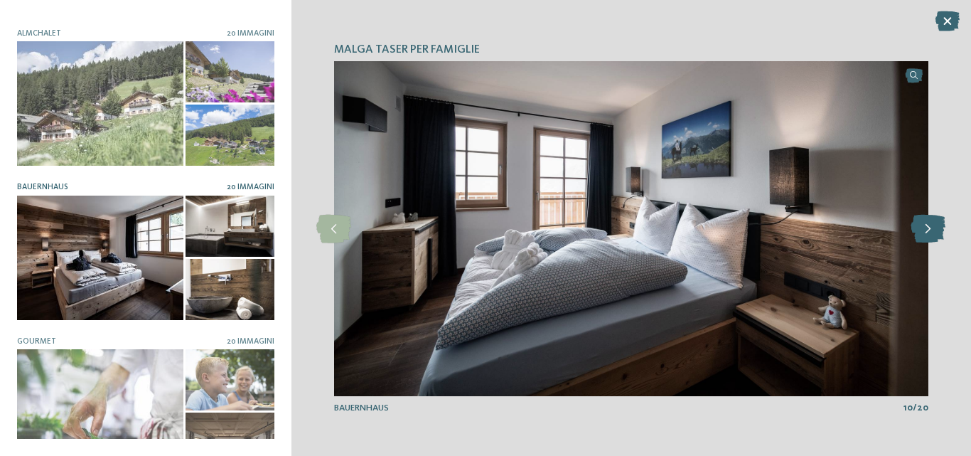
click at [937, 225] on icon at bounding box center [927, 229] width 35 height 28
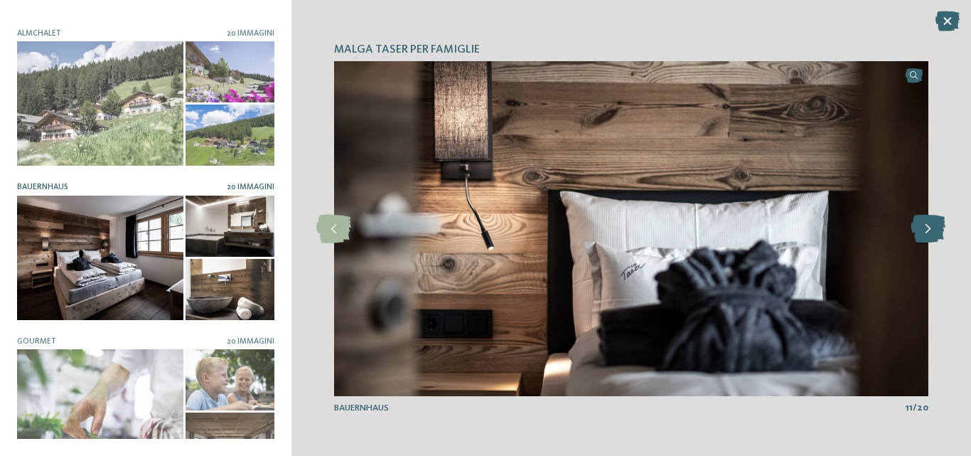
click at [937, 225] on icon at bounding box center [927, 229] width 35 height 28
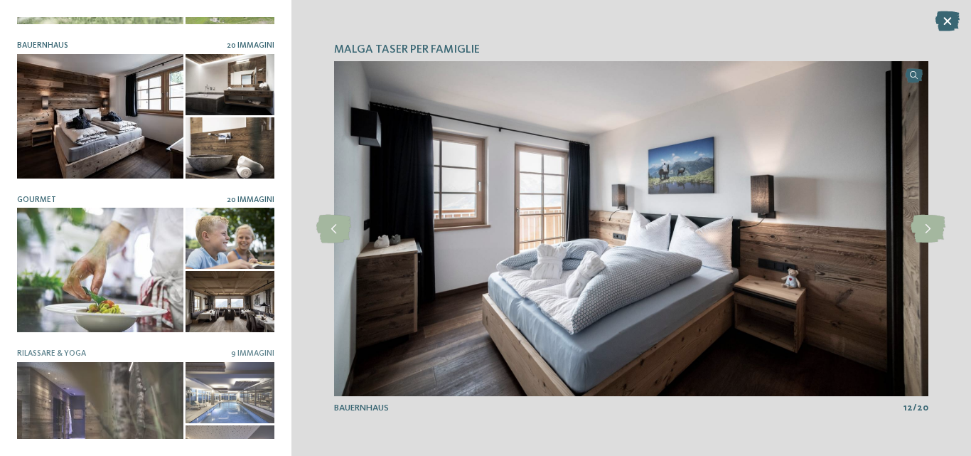
scroll to position [284, 0]
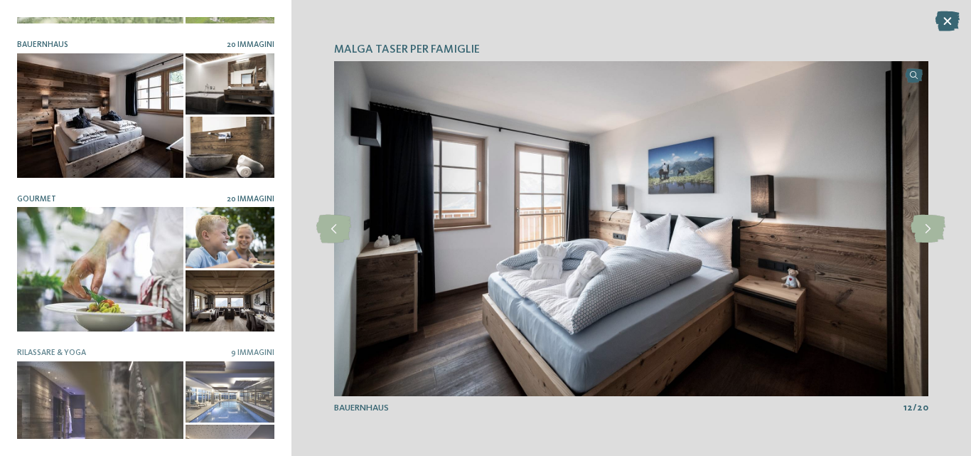
click at [109, 270] on div at bounding box center [100, 269] width 166 height 124
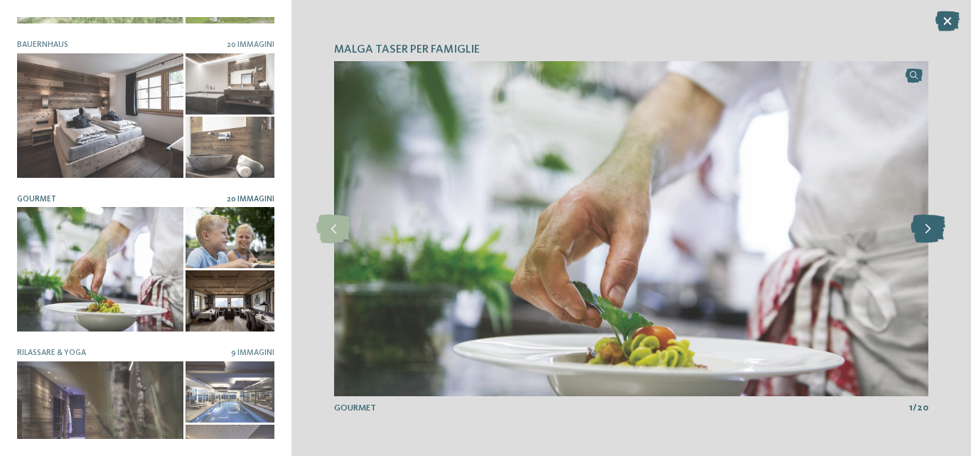
click at [933, 232] on icon at bounding box center [927, 229] width 35 height 28
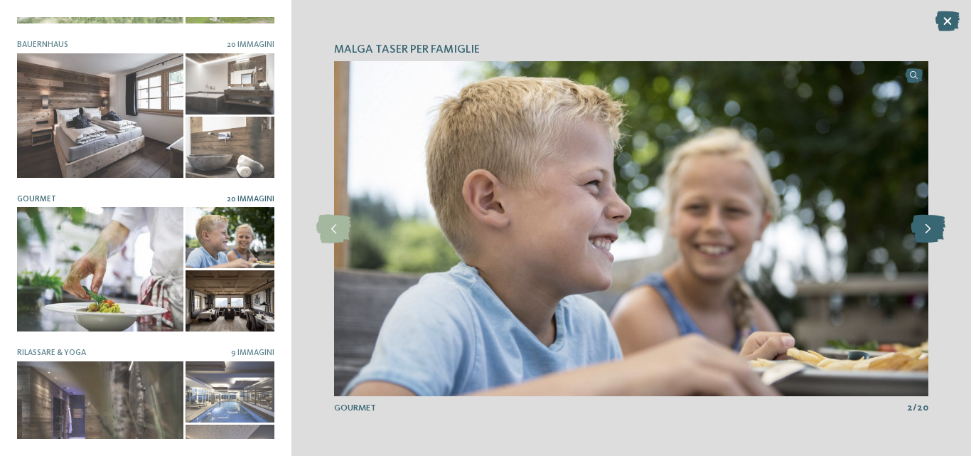
click at [934, 230] on icon at bounding box center [927, 229] width 35 height 28
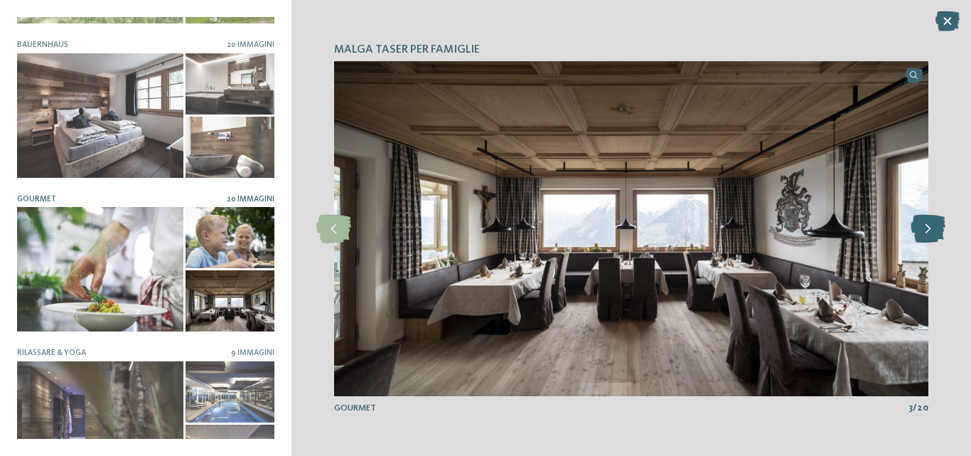
click at [934, 230] on icon at bounding box center [927, 229] width 35 height 28
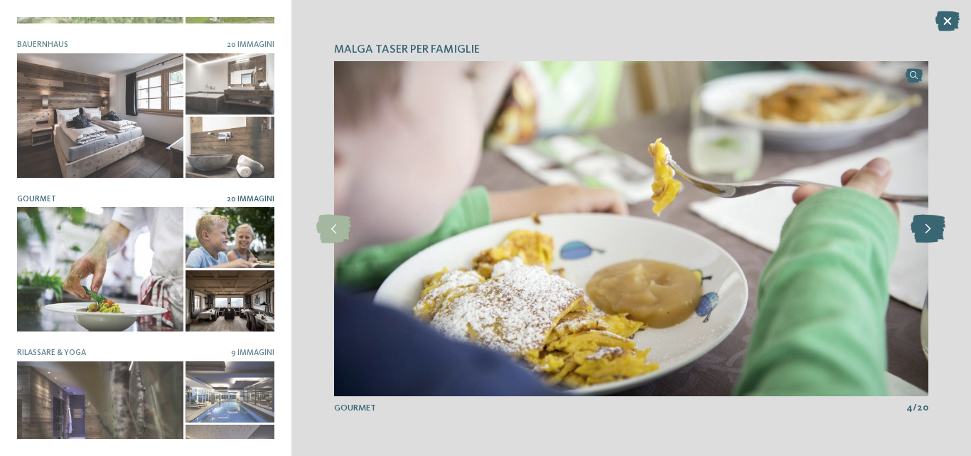
click at [934, 230] on icon at bounding box center [927, 229] width 35 height 28
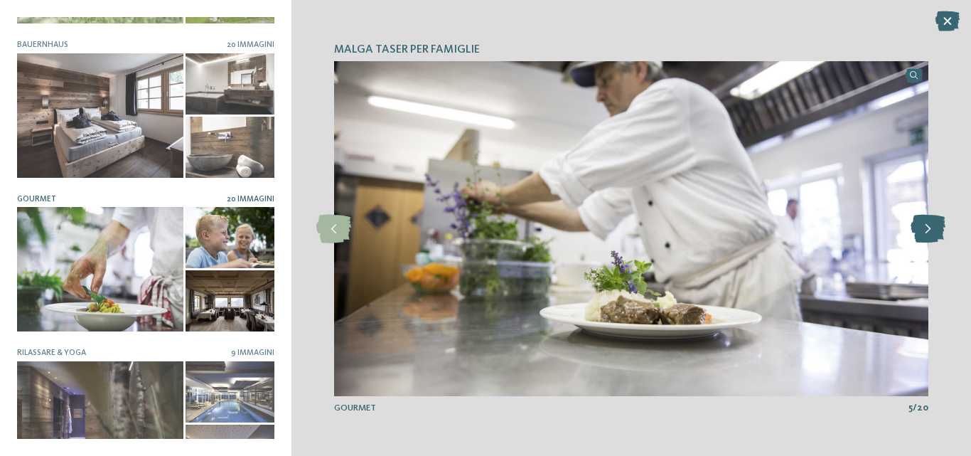
click at [934, 230] on icon at bounding box center [927, 229] width 35 height 28
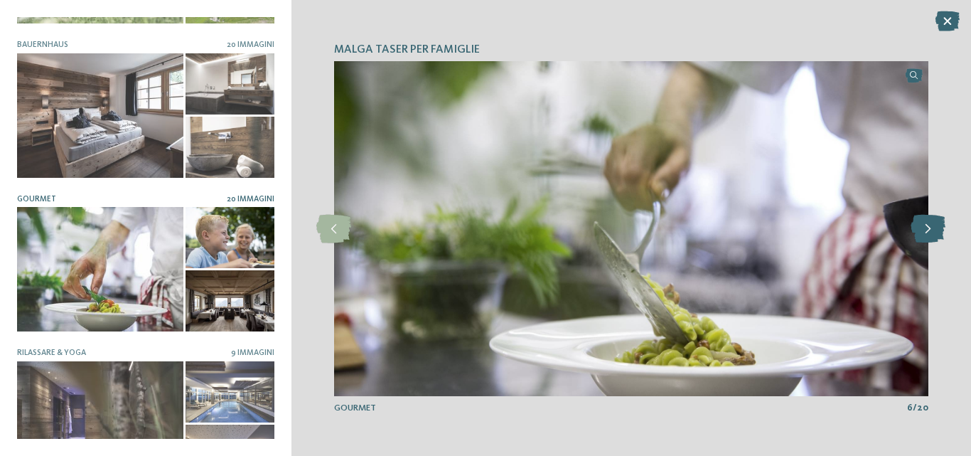
click at [934, 230] on icon at bounding box center [927, 229] width 35 height 28
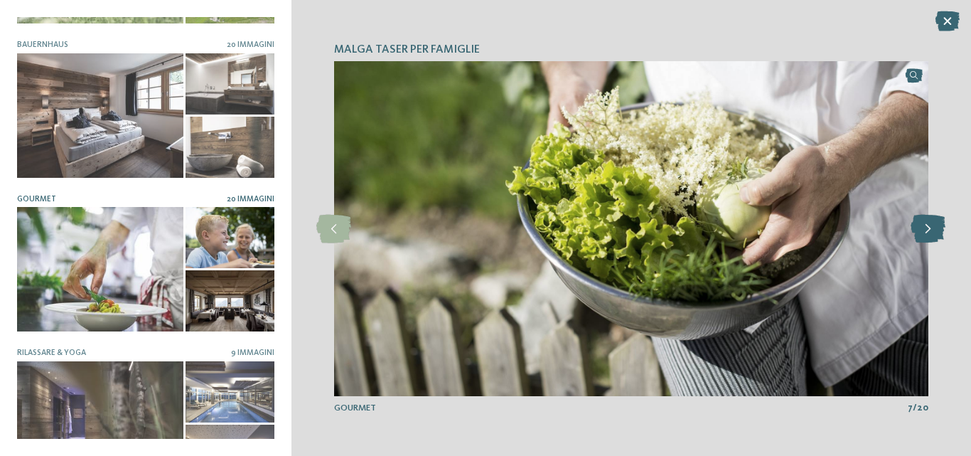
click at [934, 230] on icon at bounding box center [927, 229] width 35 height 28
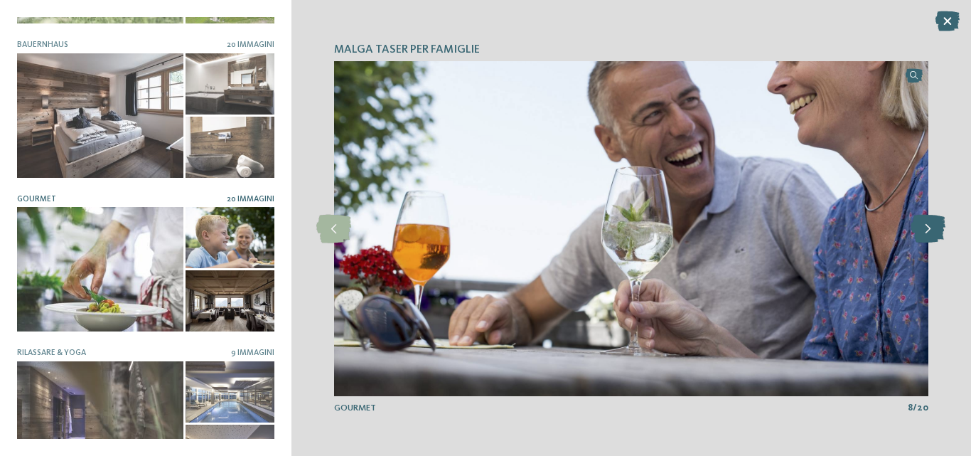
click at [934, 230] on icon at bounding box center [927, 229] width 35 height 28
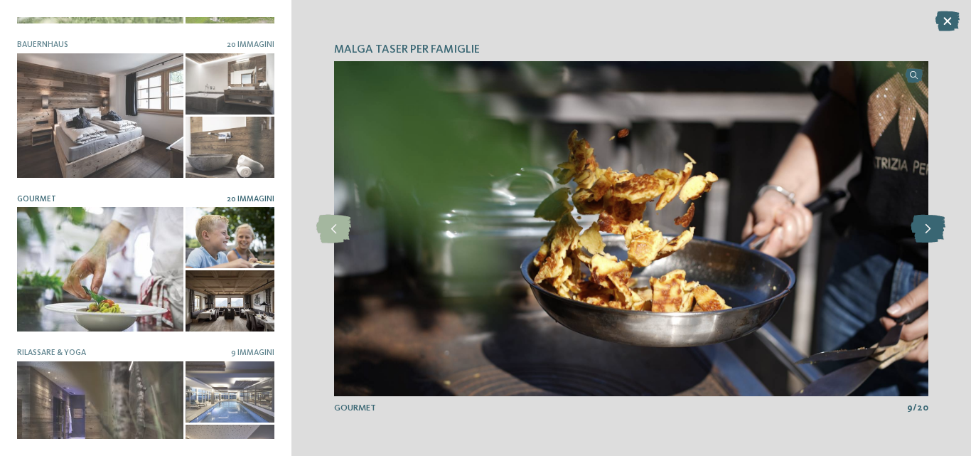
click at [935, 232] on icon at bounding box center [927, 229] width 35 height 28
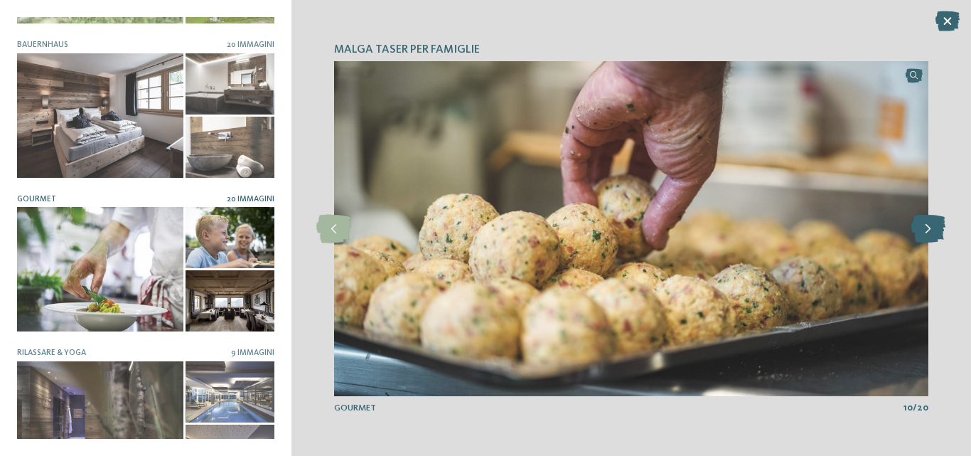
click at [935, 232] on icon at bounding box center [927, 229] width 35 height 28
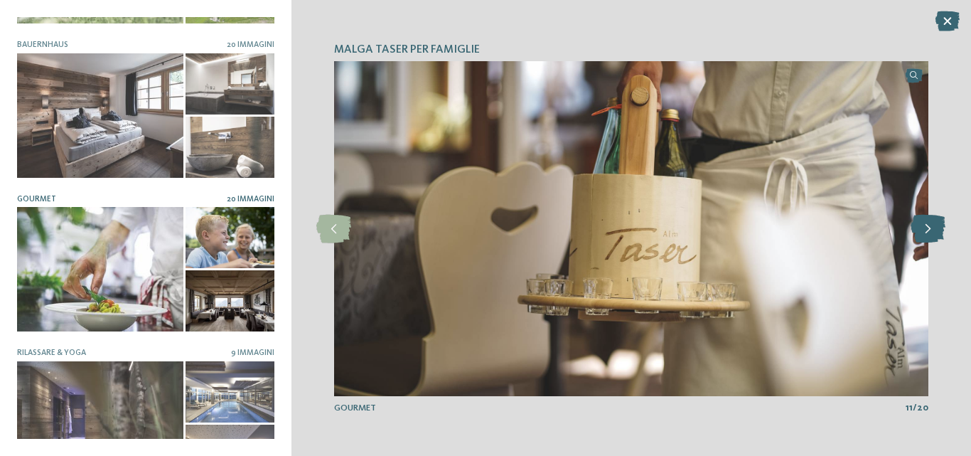
click at [935, 232] on icon at bounding box center [927, 229] width 35 height 28
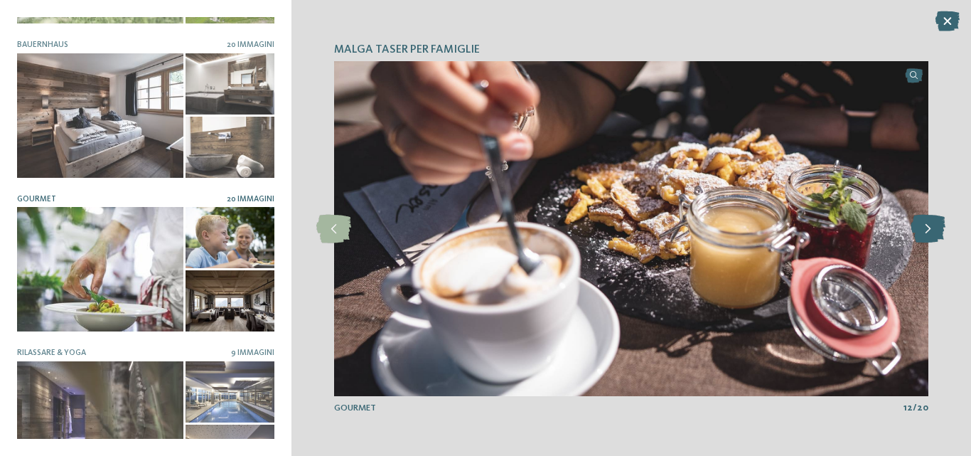
click at [935, 232] on icon at bounding box center [927, 229] width 35 height 28
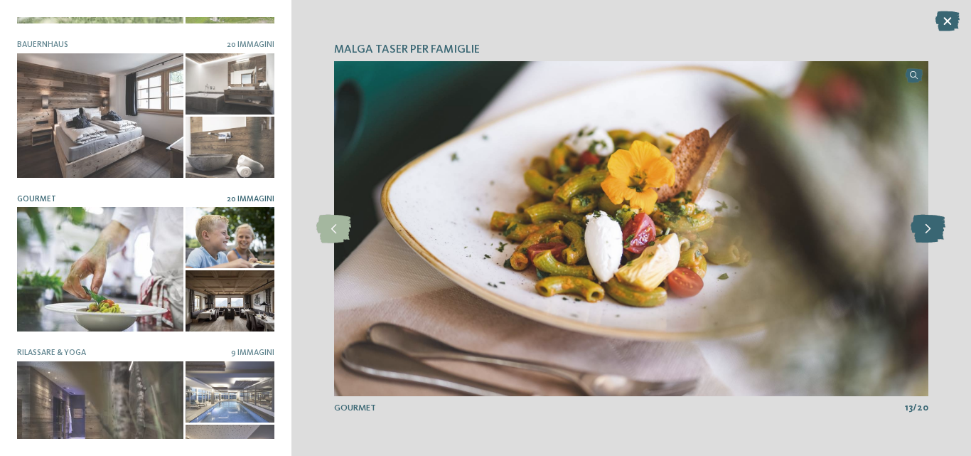
click at [935, 232] on icon at bounding box center [927, 229] width 35 height 28
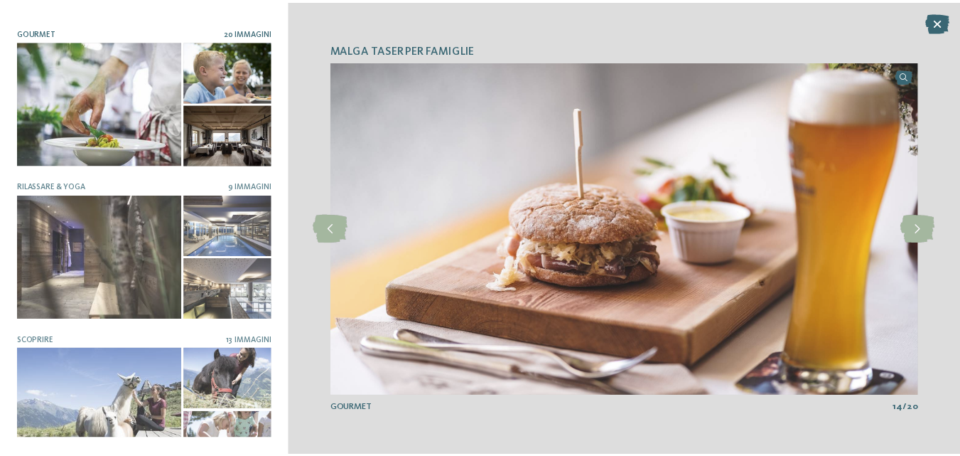
scroll to position [464, 0]
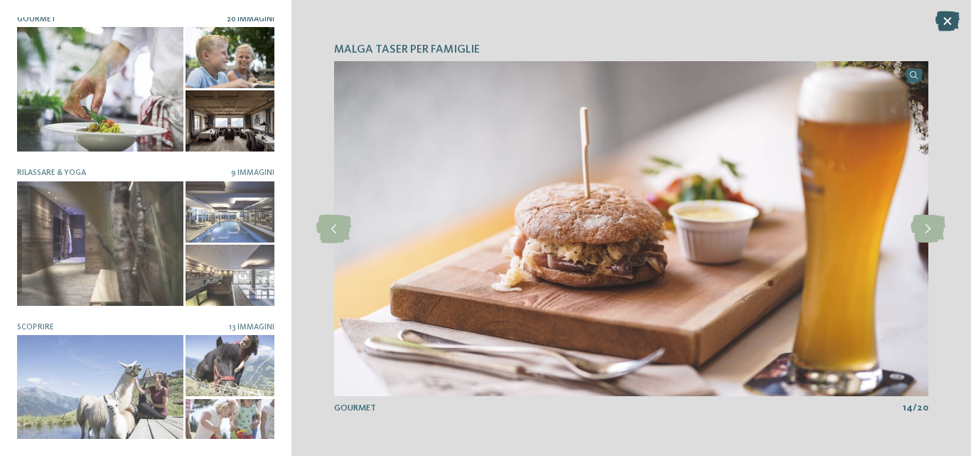
click at [949, 14] on icon at bounding box center [947, 21] width 24 height 20
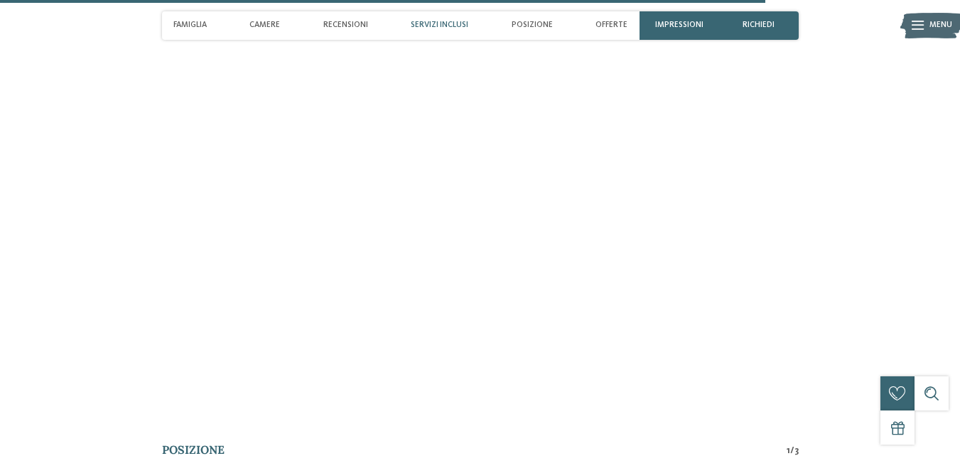
drag, startPoint x: 451, startPoint y: 22, endPoint x: 448, endPoint y: 28, distance: 7.3
click at [449, 26] on span "Servizi inclusi" at bounding box center [440, 25] width 58 height 9
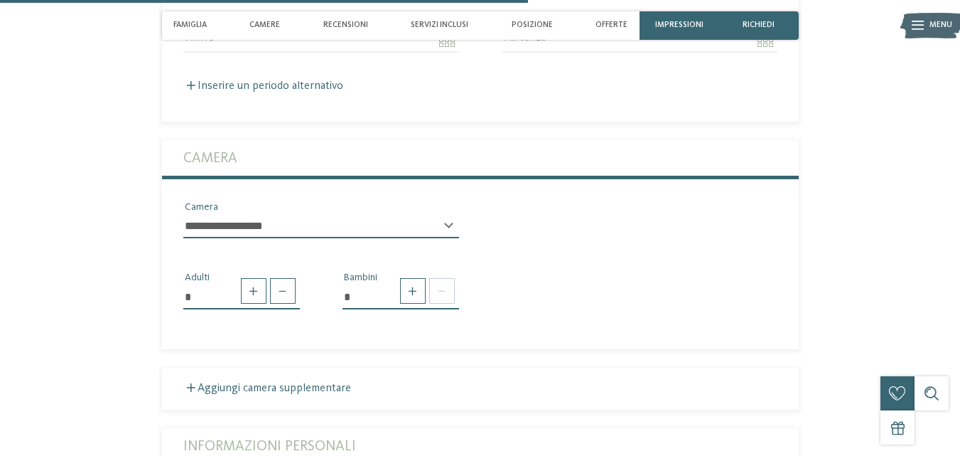
scroll to position [2498, 0]
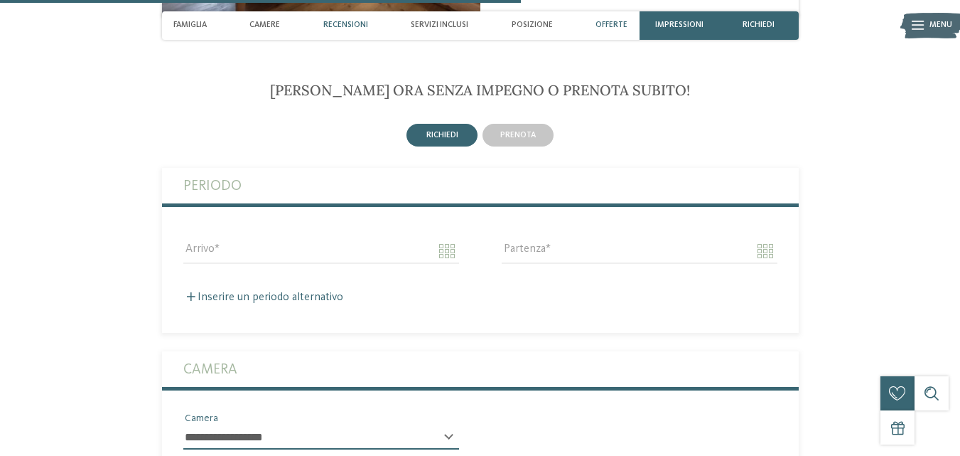
click at [355, 27] on span "Recensioni" at bounding box center [345, 25] width 45 height 9
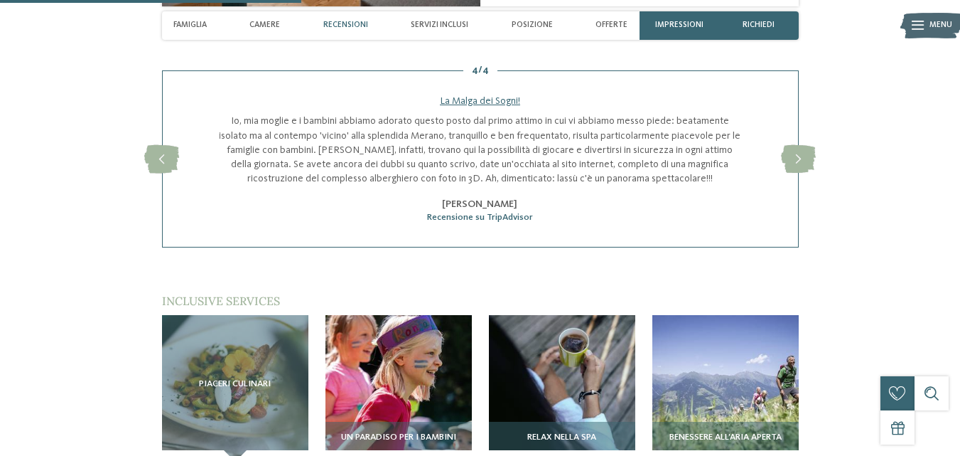
scroll to position [1423, 0]
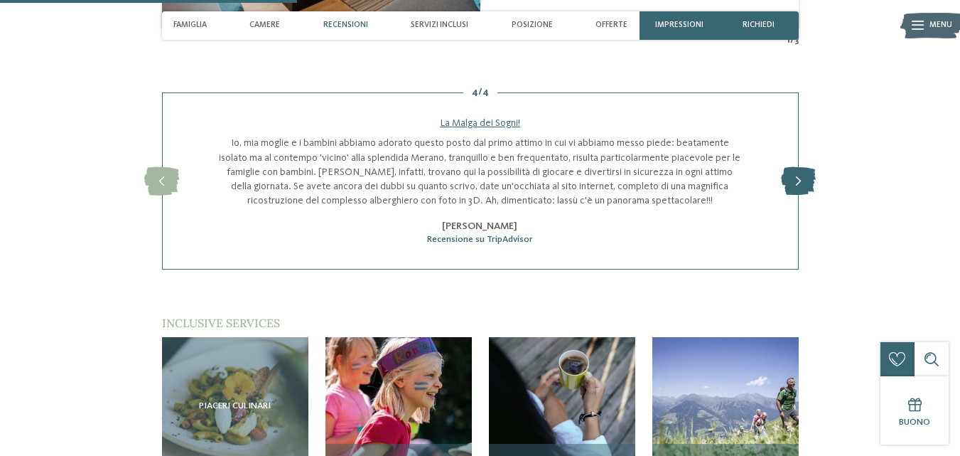
click at [804, 169] on icon at bounding box center [798, 181] width 35 height 28
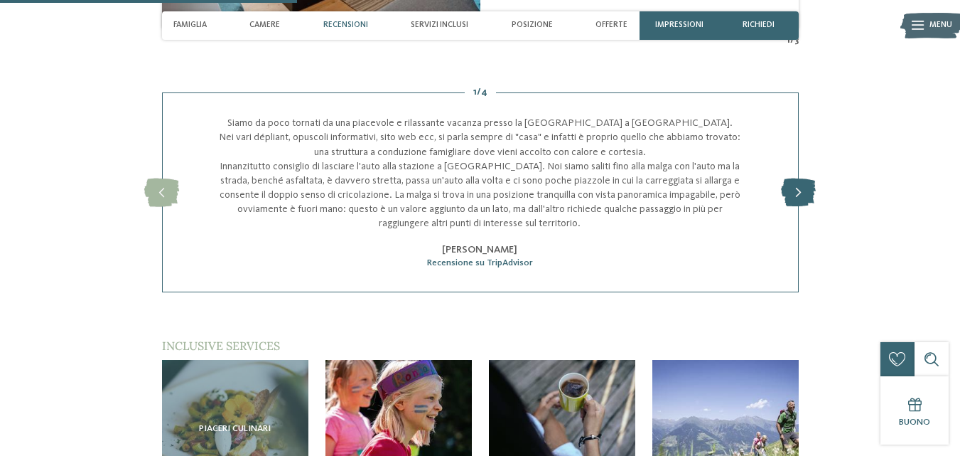
click at [804, 178] on icon at bounding box center [798, 192] width 35 height 28
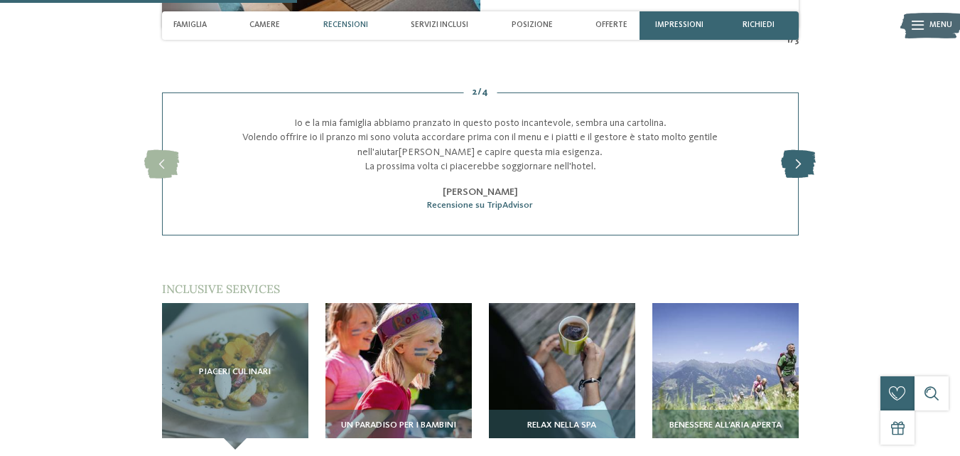
click at [804, 169] on div "2 / 4 slide 3 of 4 La Malga dei Sogni! Io, mia moglie e i bambini abbiamo adora…" at bounding box center [480, 163] width 773 height 143
click at [802, 151] on icon at bounding box center [798, 164] width 35 height 28
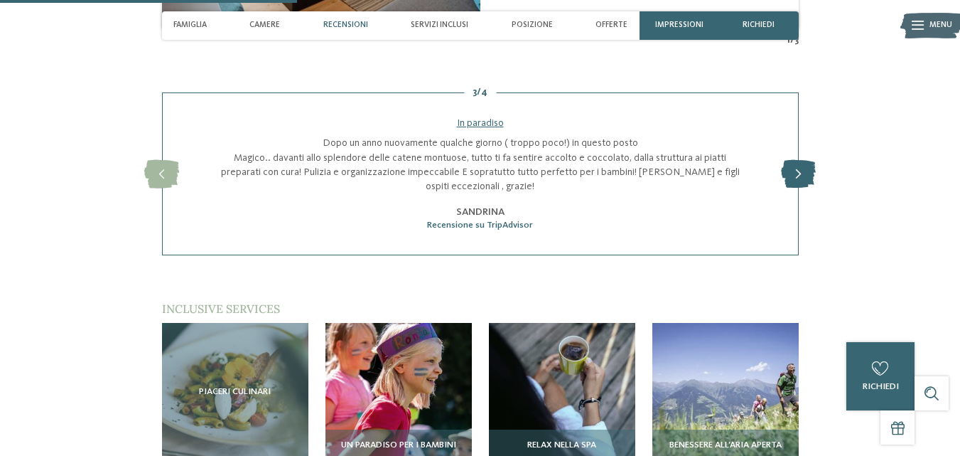
click at [802, 160] on icon at bounding box center [798, 174] width 35 height 28
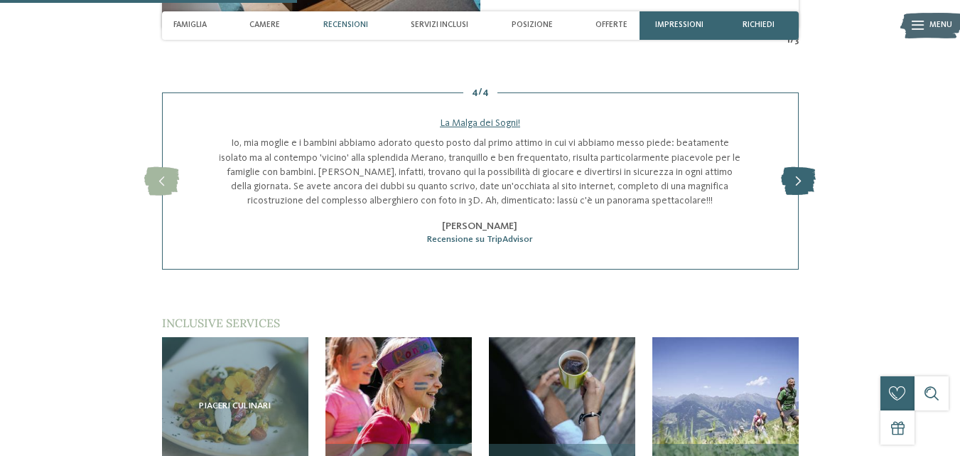
click at [802, 167] on icon at bounding box center [798, 181] width 35 height 28
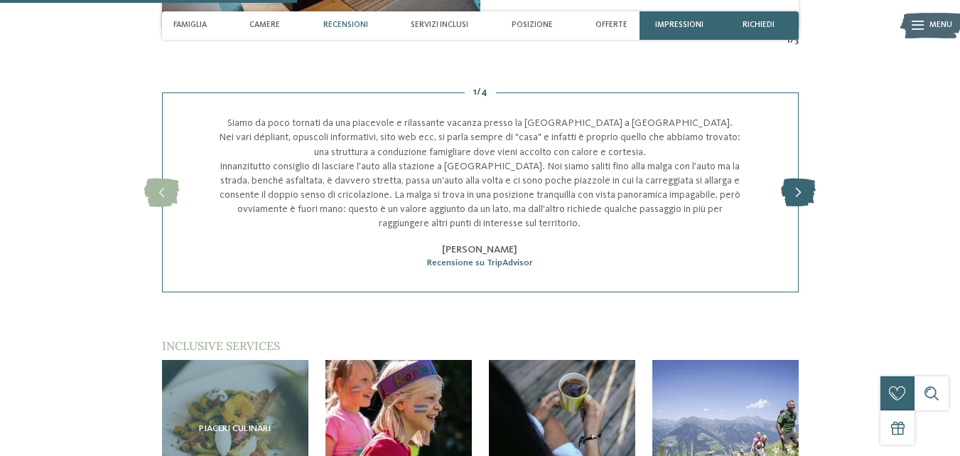
click at [804, 178] on icon at bounding box center [798, 192] width 35 height 28
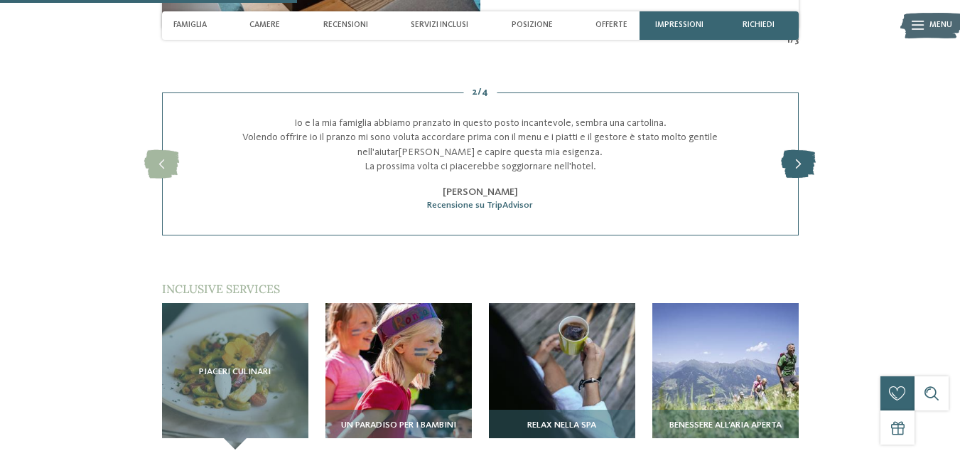
click at [804, 176] on div "2 / 4 slide 3 of 4 La Malga dei Sogni! Io, mia moglie e i bambini abbiamo adora…" at bounding box center [480, 163] width 773 height 143
click at [797, 154] on icon at bounding box center [798, 164] width 35 height 28
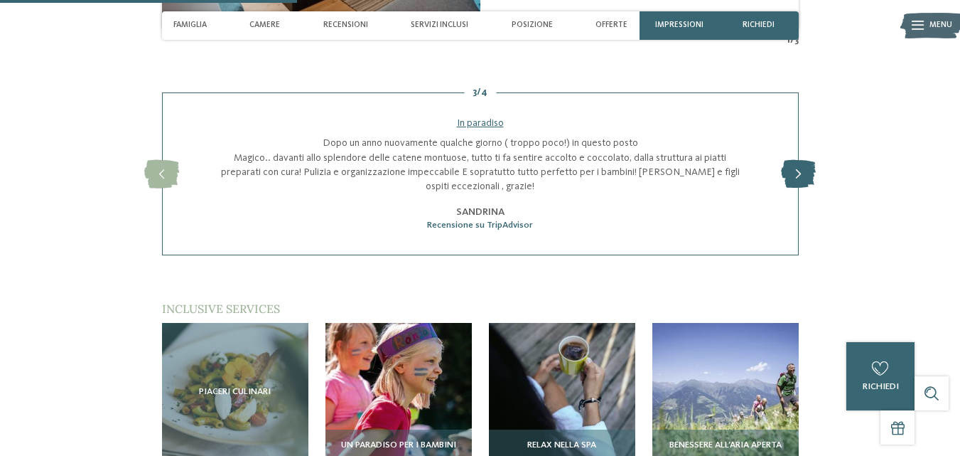
click at [797, 160] on icon at bounding box center [798, 174] width 35 height 28
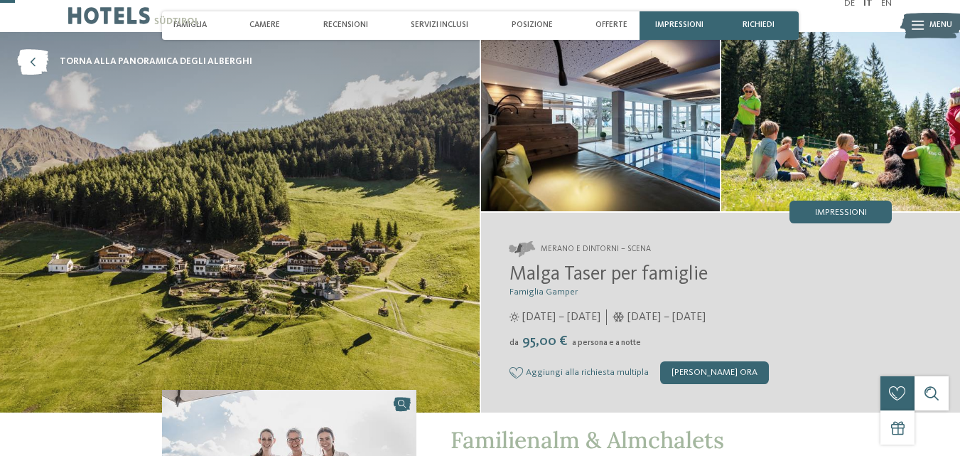
scroll to position [0, 0]
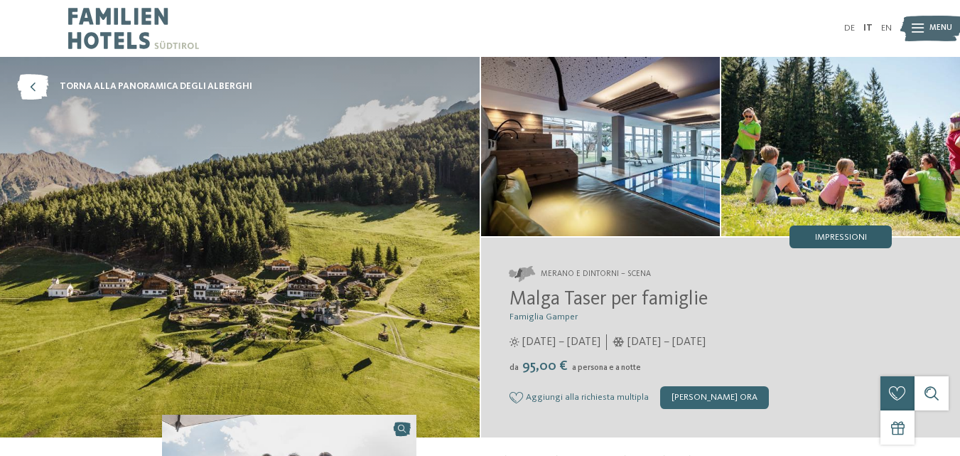
click at [849, 235] on span "Impressioni" at bounding box center [841, 237] width 52 height 9
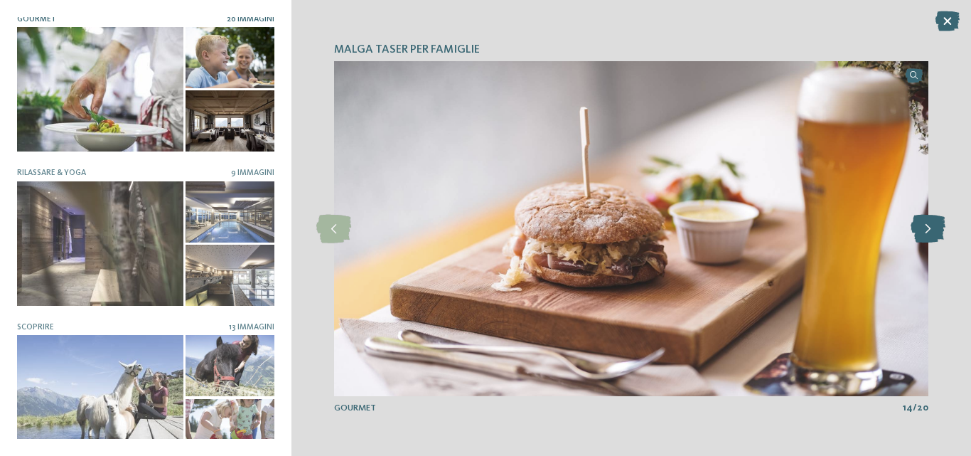
click at [940, 231] on icon at bounding box center [927, 229] width 35 height 28
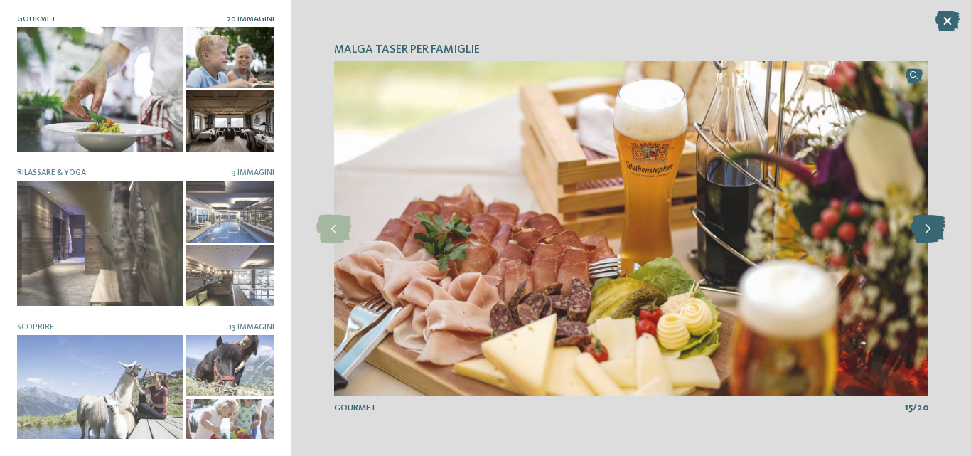
click at [940, 231] on icon at bounding box center [927, 229] width 35 height 28
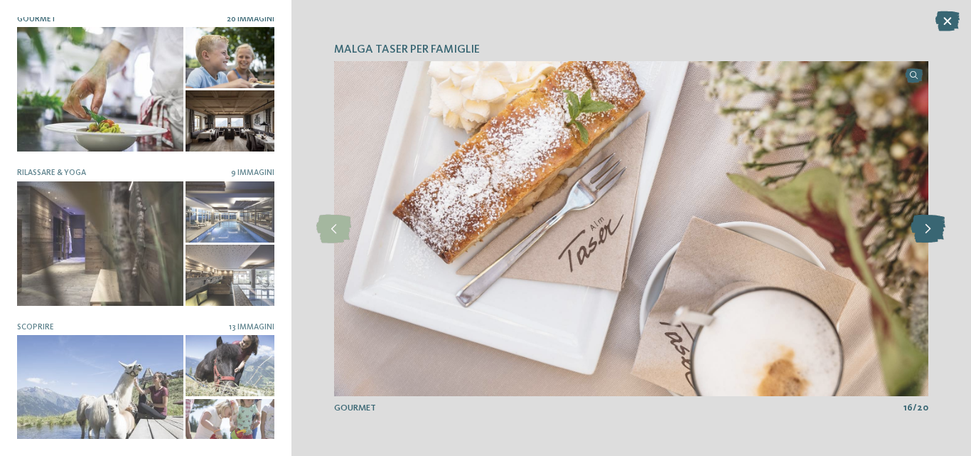
click at [940, 231] on icon at bounding box center [927, 229] width 35 height 28
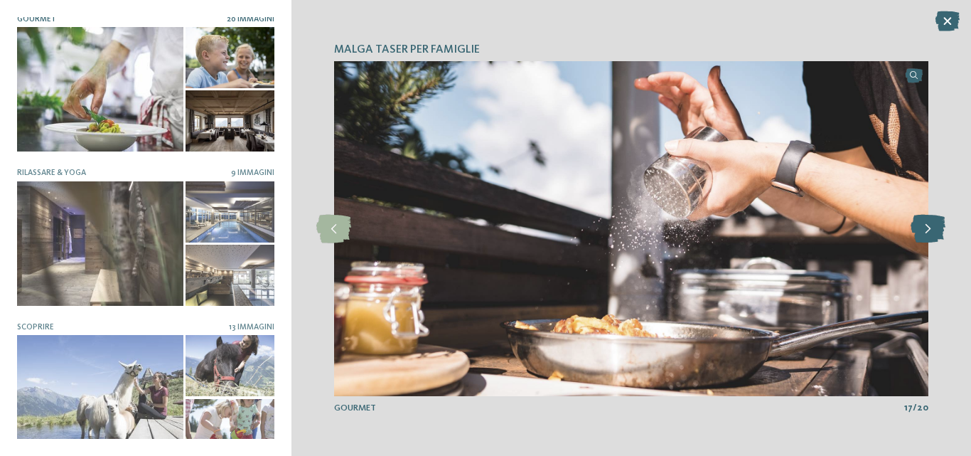
click at [940, 231] on icon at bounding box center [927, 229] width 35 height 28
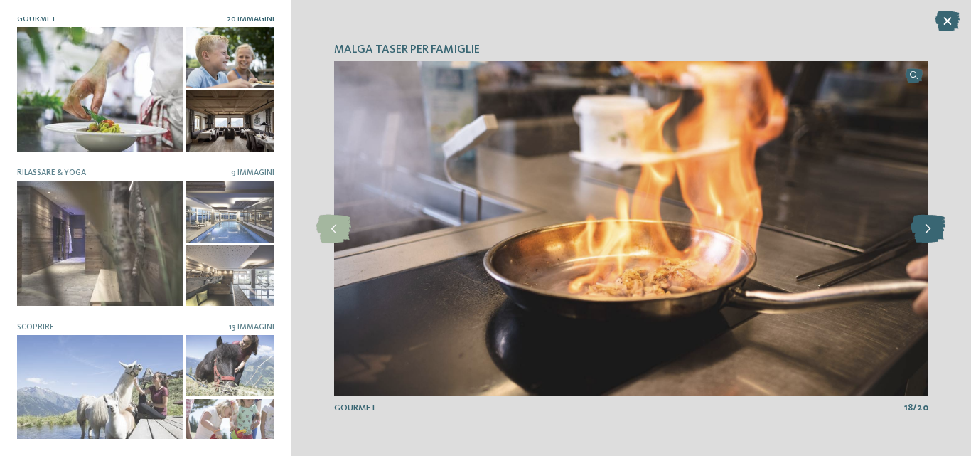
click at [940, 231] on icon at bounding box center [927, 229] width 35 height 28
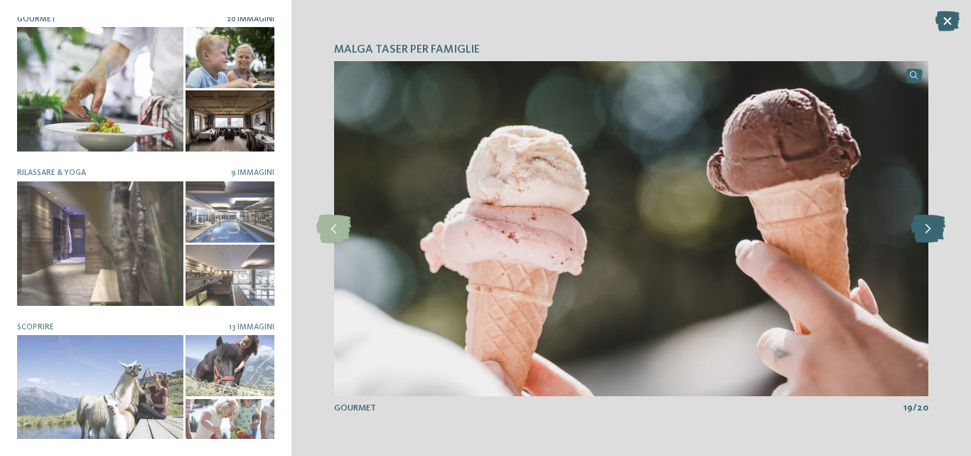
click at [941, 231] on icon at bounding box center [927, 229] width 35 height 28
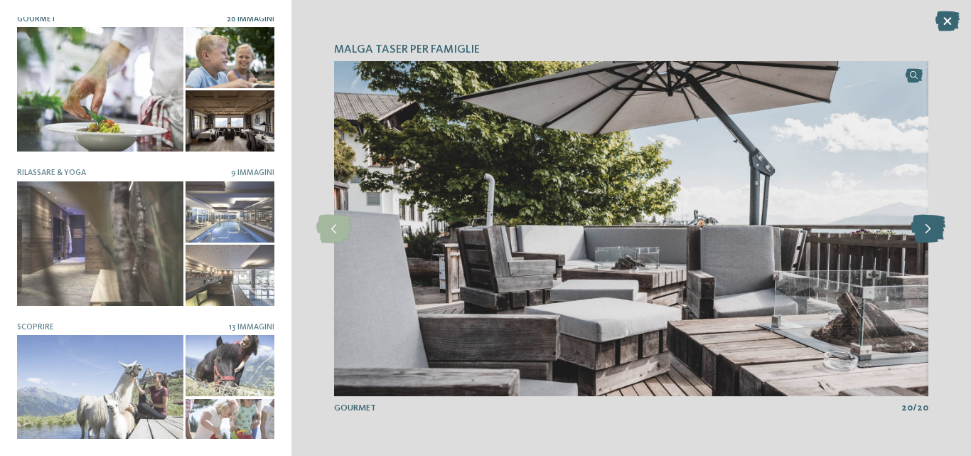
click at [941, 232] on icon at bounding box center [927, 229] width 35 height 28
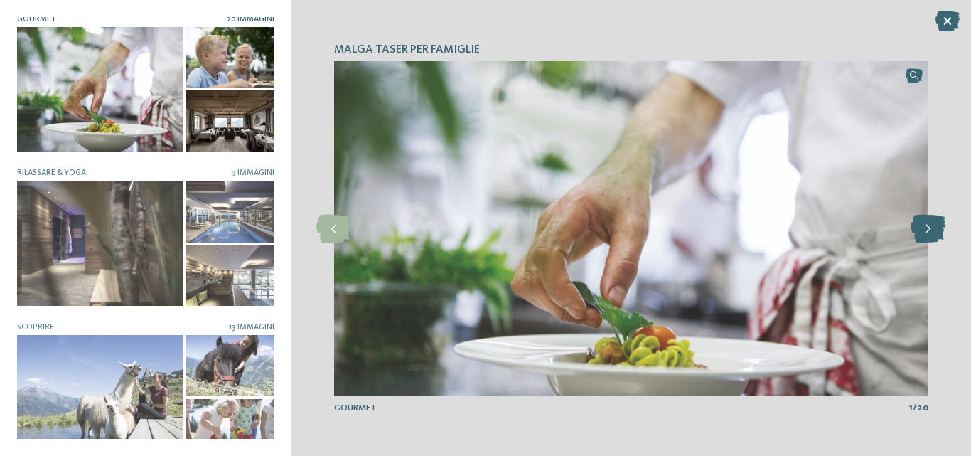
click at [941, 232] on icon at bounding box center [927, 229] width 35 height 28
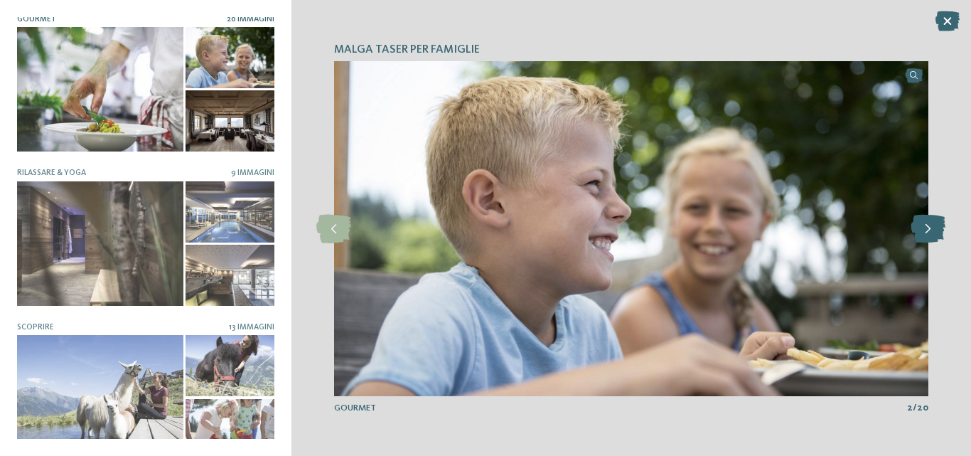
click at [941, 232] on icon at bounding box center [927, 229] width 35 height 28
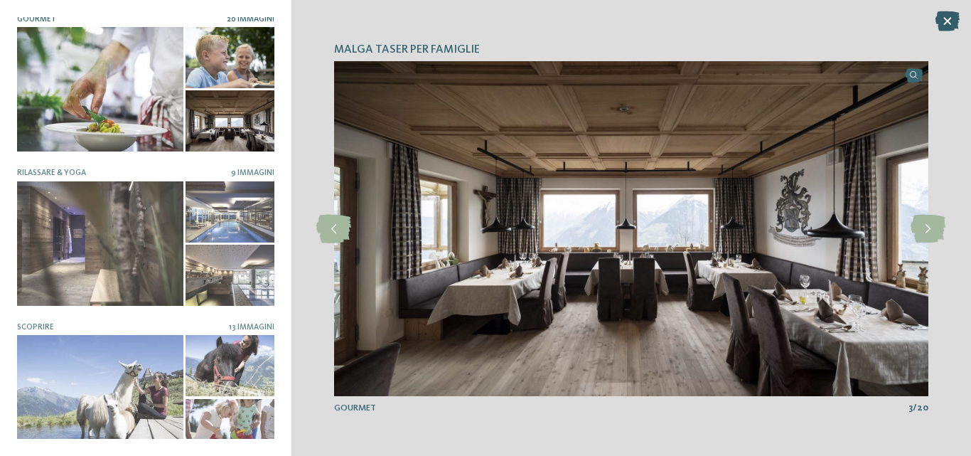
click at [944, 27] on icon at bounding box center [947, 21] width 24 height 20
